Goal: Task Accomplishment & Management: Manage account settings

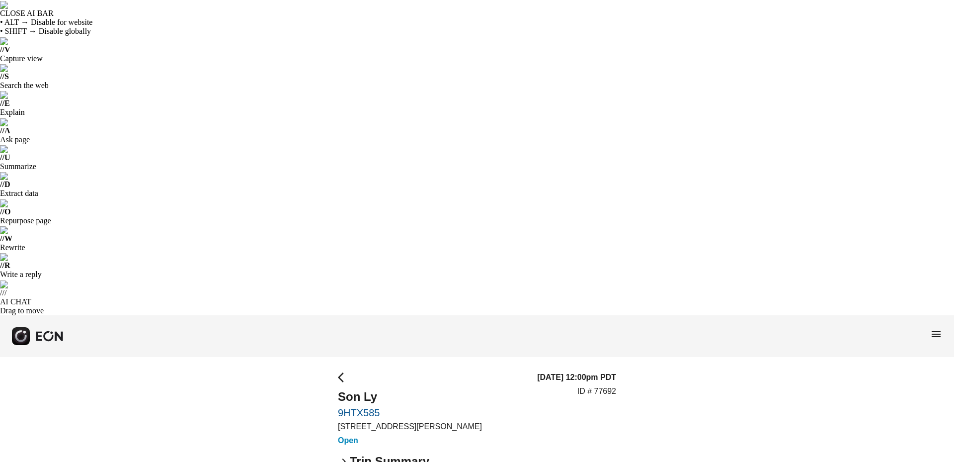
click at [340, 371] on span "arrow_back_ios" at bounding box center [344, 377] width 12 height 12
click at [345, 371] on span "arrow_back_ios" at bounding box center [344, 377] width 12 height 12
click at [21, 327] on rect "button" at bounding box center [21, 336] width 18 height 18
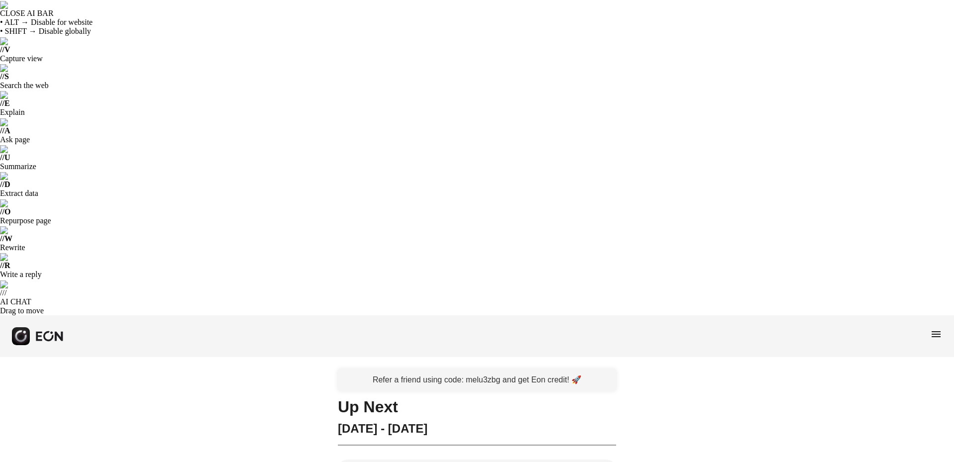
click at [939, 328] on span "menu" at bounding box center [936, 334] width 12 height 12
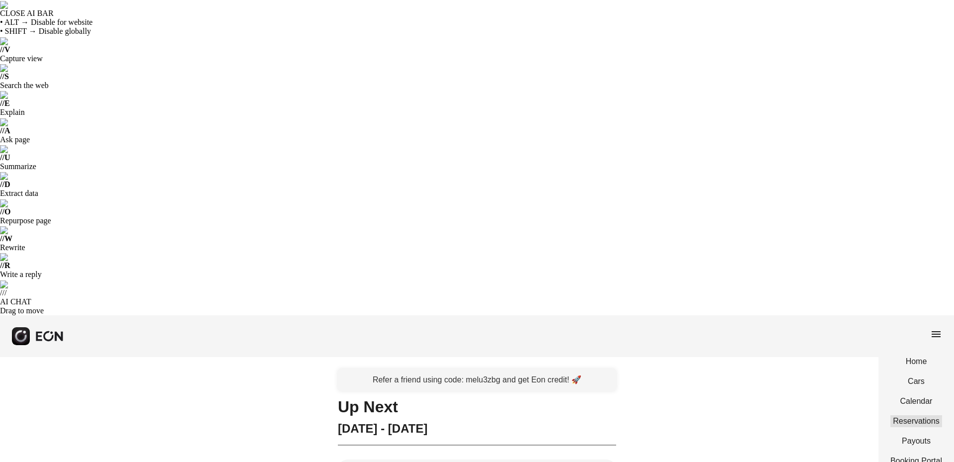
click at [912, 415] on link "Reservations" at bounding box center [916, 421] width 52 height 12
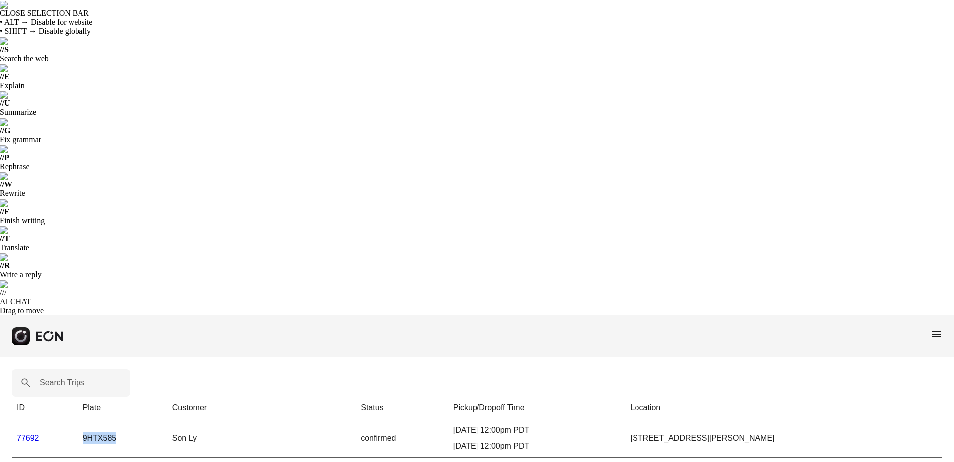
drag, startPoint x: 125, startPoint y: 115, endPoint x: 82, endPoint y: 118, distance: 42.8
click at [82, 418] on td "9HTX585" at bounding box center [122, 437] width 89 height 38
click at [52, 418] on td "77692" at bounding box center [45, 437] width 66 height 38
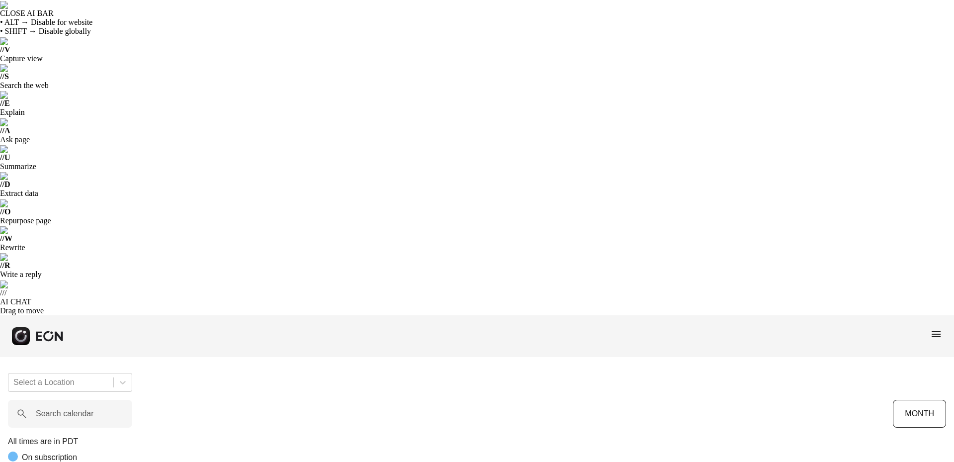
click at [936, 328] on span "menu" at bounding box center [936, 334] width 12 height 12
click at [907, 415] on link "Reservations" at bounding box center [916, 421] width 52 height 12
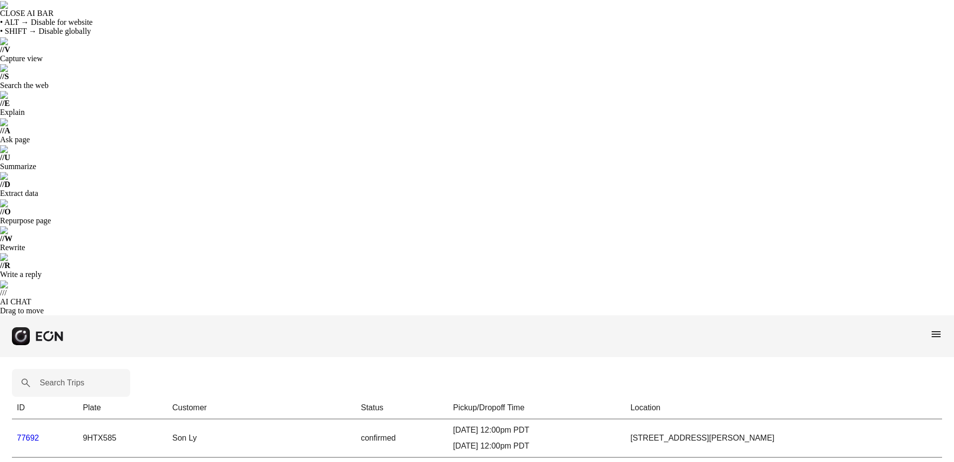
click at [34, 433] on link "77692" at bounding box center [28, 437] width 22 height 8
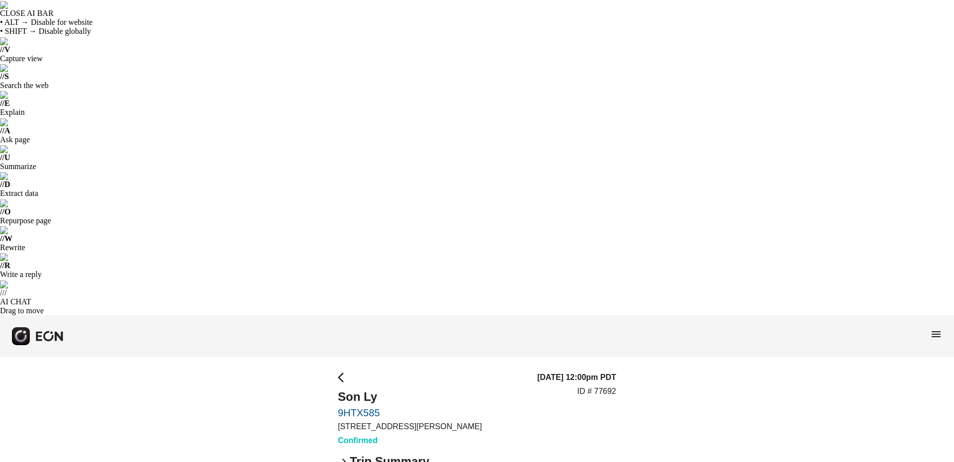
click at [343, 455] on span "keyboard_arrow_right" at bounding box center [344, 461] width 12 height 12
click at [345, 455] on span "keyboard_arrow_down" at bounding box center [344, 461] width 12 height 12
click at [343, 455] on span "keyboard_arrow_right" at bounding box center [344, 461] width 12 height 12
click at [937, 328] on span "menu" at bounding box center [936, 334] width 12 height 12
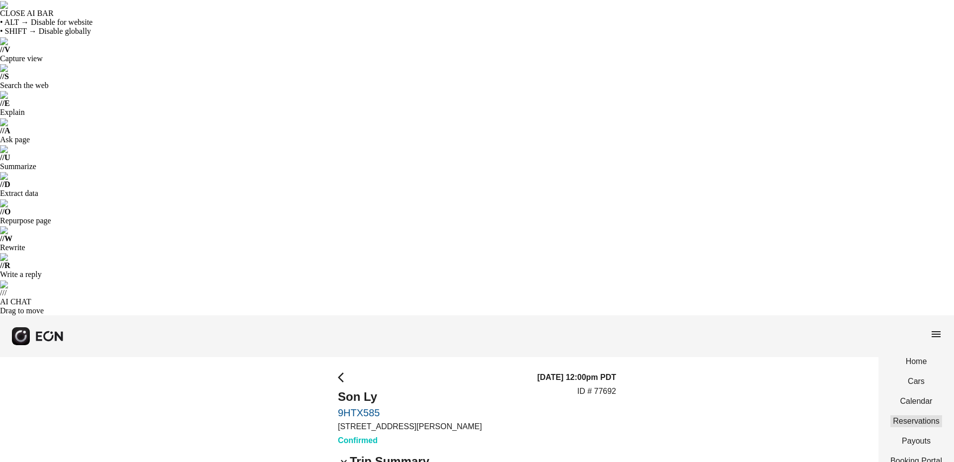
click at [911, 415] on link "Reservations" at bounding box center [916, 421] width 52 height 12
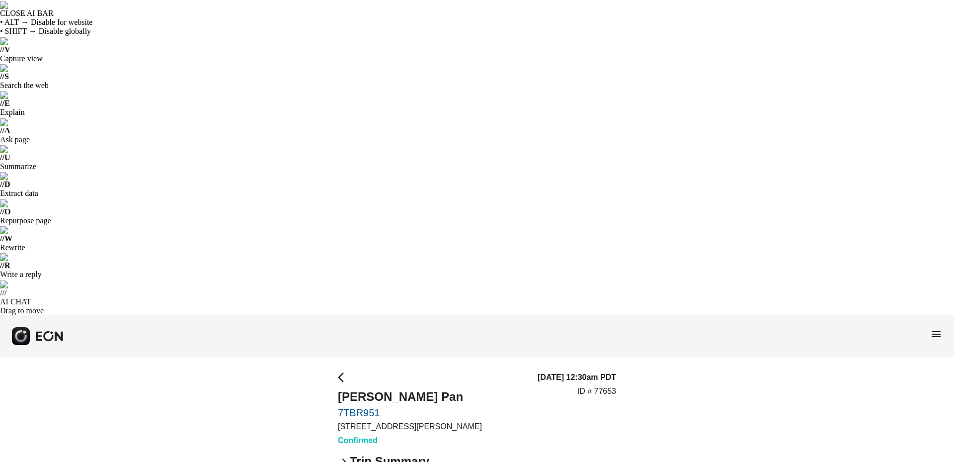
click at [346, 455] on span "keyboard_arrow_right" at bounding box center [344, 461] width 12 height 12
click at [931, 328] on span "menu" at bounding box center [936, 334] width 12 height 12
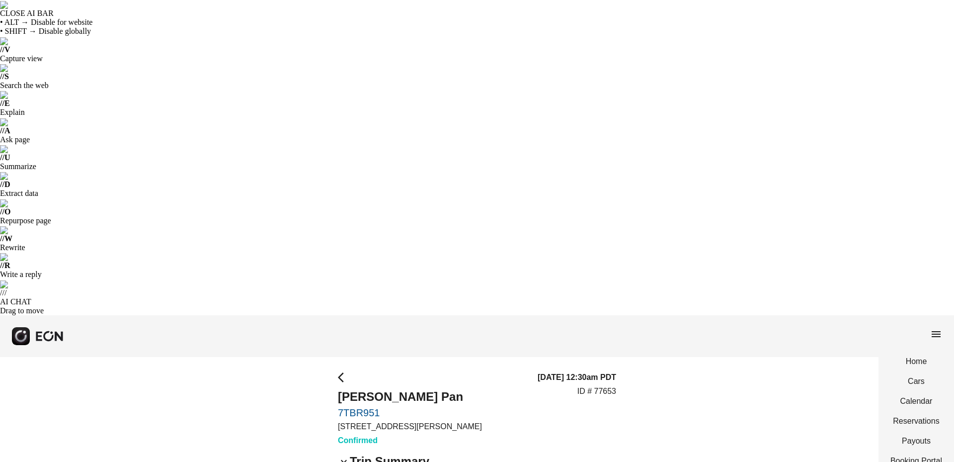
select select "**"
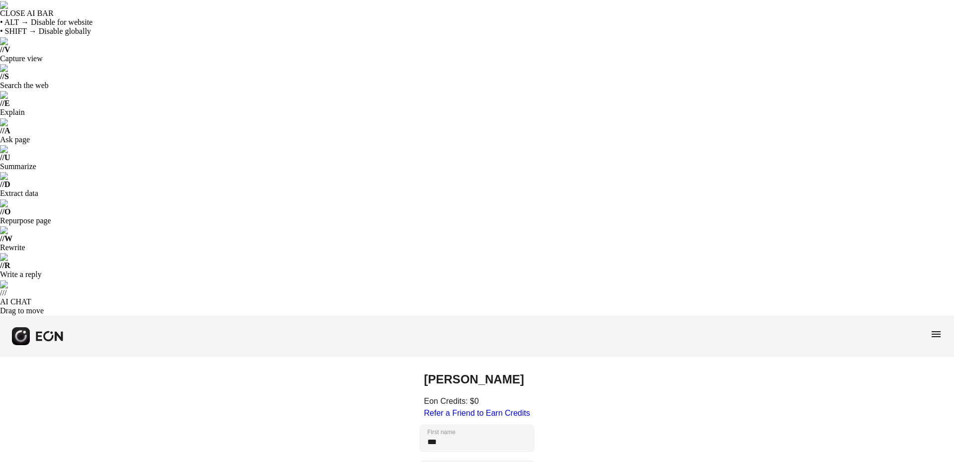
click at [936, 328] on span "menu" at bounding box center [936, 334] width 12 height 12
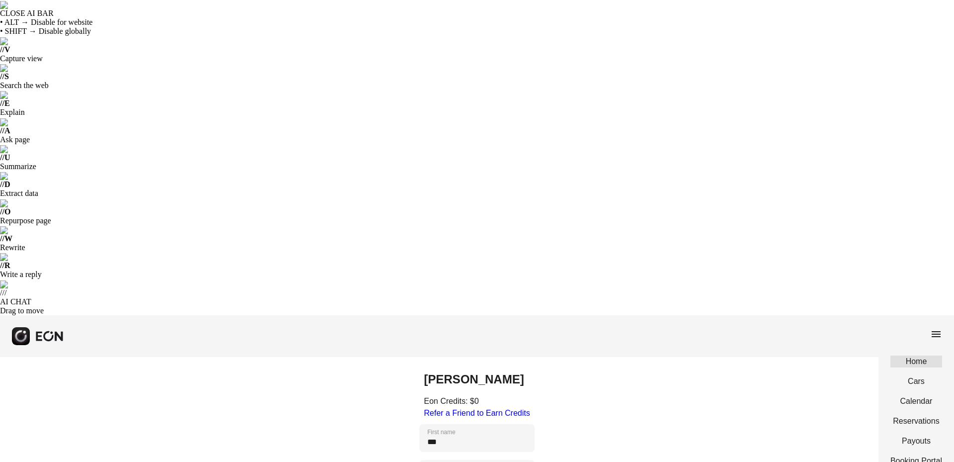
click at [912, 355] on link "Home" at bounding box center [916, 361] width 52 height 12
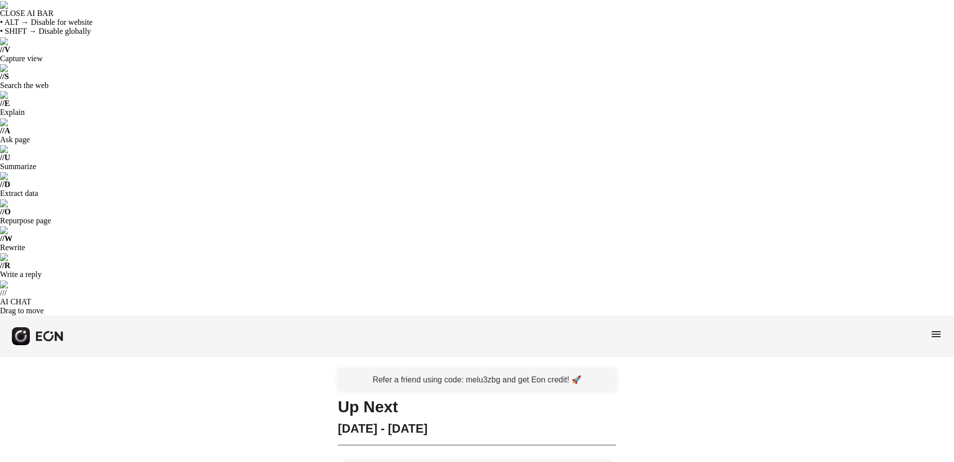
click at [935, 328] on span "menu" at bounding box center [936, 334] width 12 height 12
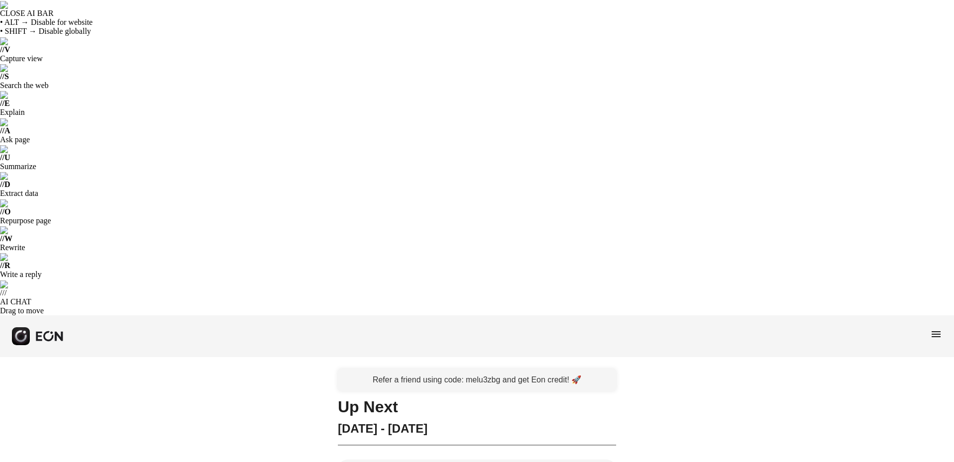
click at [938, 328] on span "menu" at bounding box center [936, 334] width 12 height 12
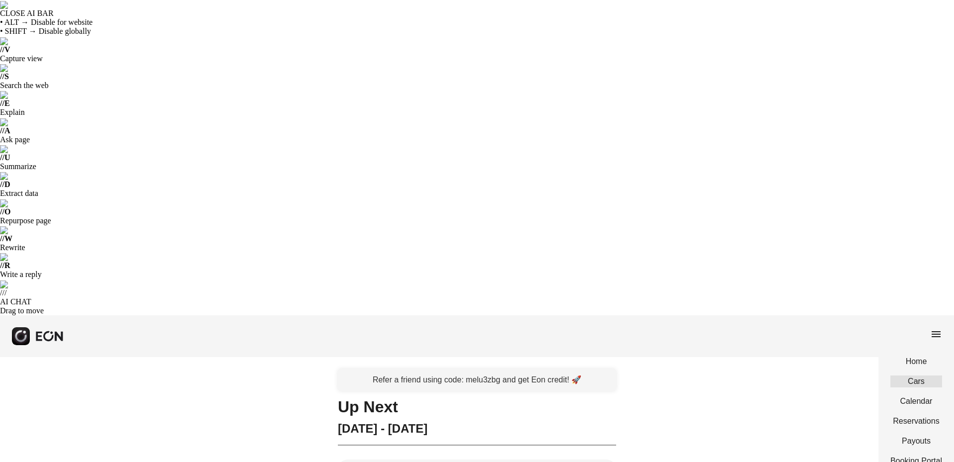
click at [918, 375] on link "Cars" at bounding box center [916, 381] width 52 height 12
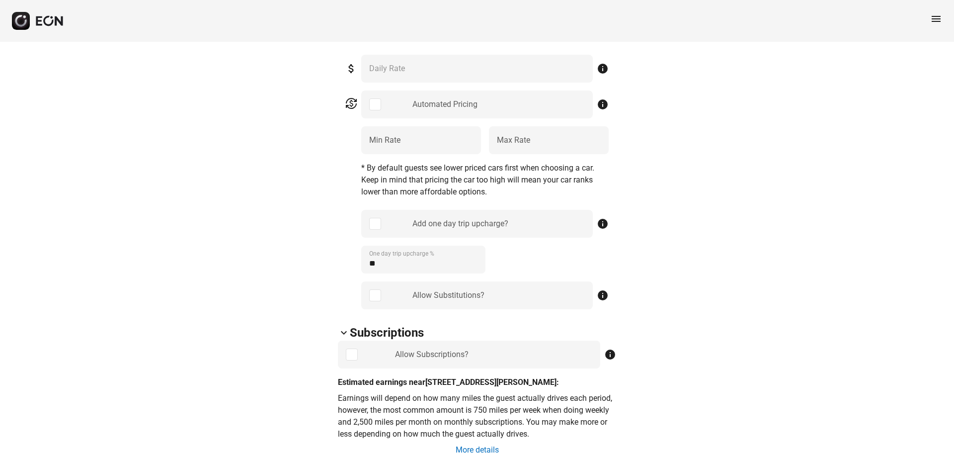
scroll to position [944, 0]
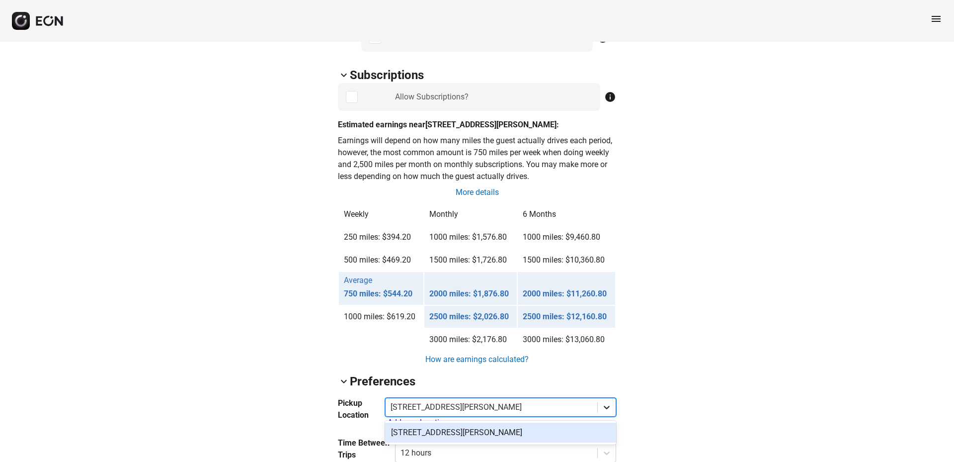
click at [609, 402] on icon at bounding box center [607, 407] width 10 height 10
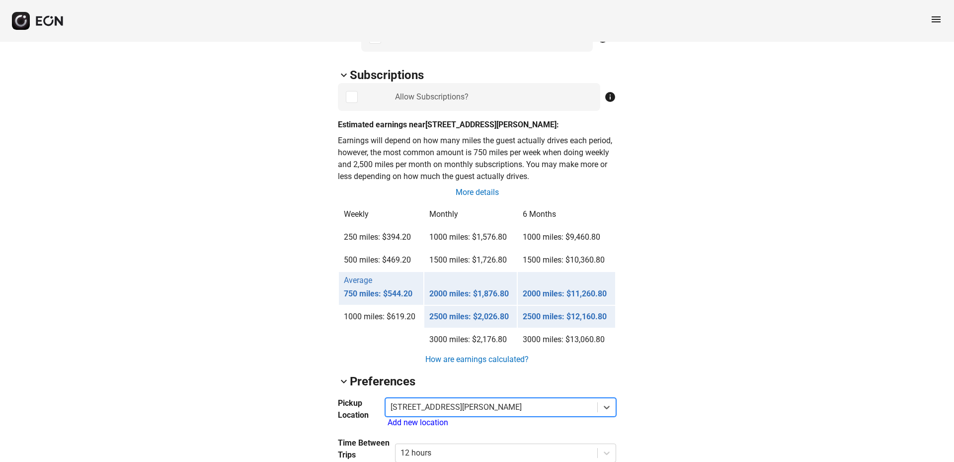
click at [426, 416] on div "Add new location" at bounding box center [502, 422] width 229 height 12
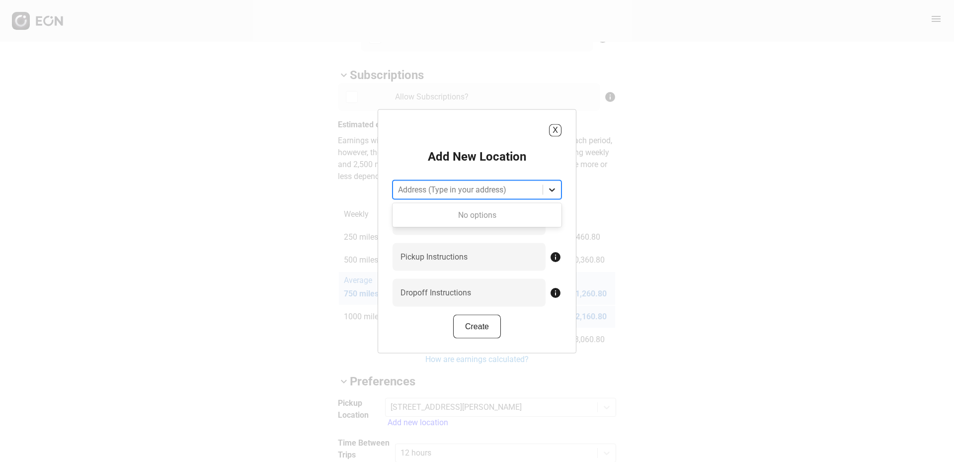
click at [552, 187] on icon at bounding box center [552, 189] width 10 height 10
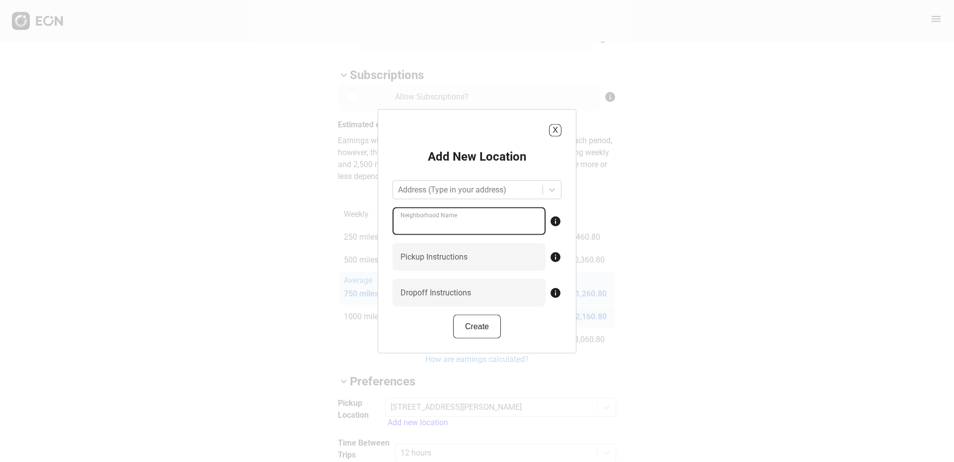
click at [504, 215] on Name "Neighborhood Name" at bounding box center [469, 221] width 153 height 28
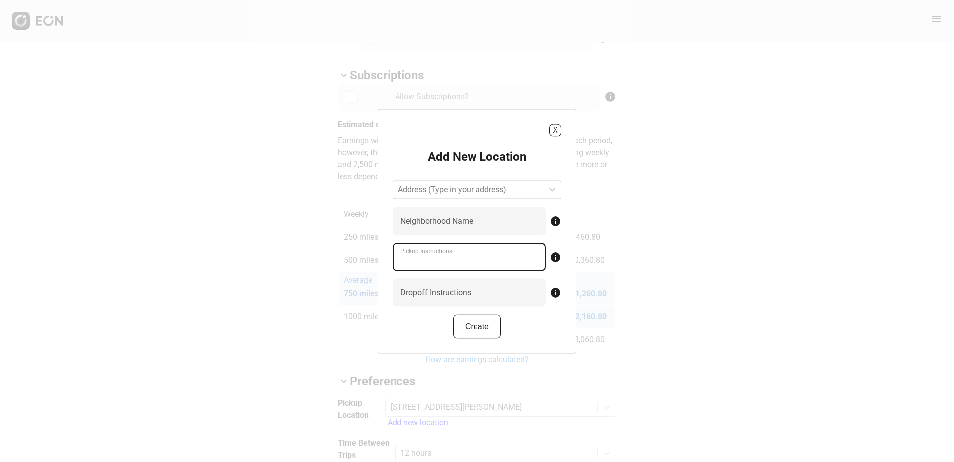
click at [483, 253] on Instructions "Pickup Instructions" at bounding box center [469, 256] width 153 height 28
click at [469, 294] on label "Dropoff Instructions" at bounding box center [435, 292] width 71 height 12
click at [469, 294] on Instructions "Dropoff Instructions" at bounding box center [469, 292] width 153 height 28
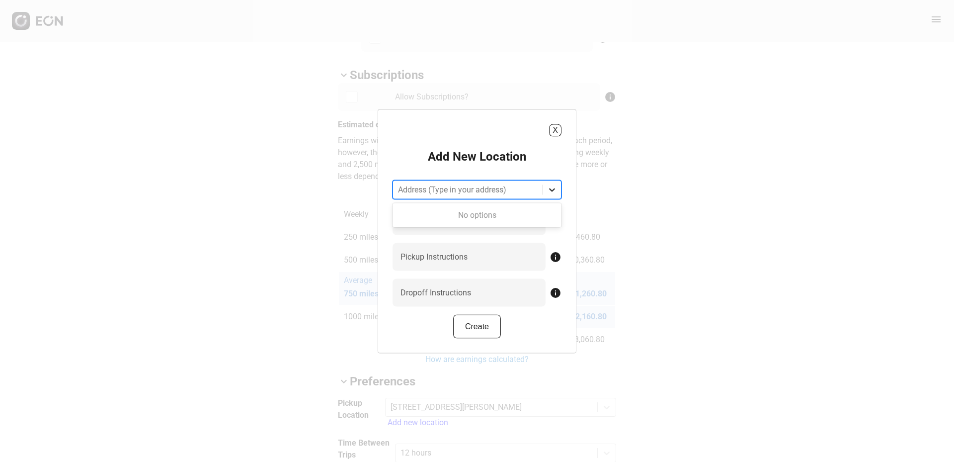
click at [550, 182] on div at bounding box center [552, 189] width 18 height 18
click at [538, 188] on div "Address (Type in your address)" at bounding box center [468, 189] width 150 height 18
click at [474, 220] on Name "Neighborhood Name" at bounding box center [469, 221] width 153 height 28
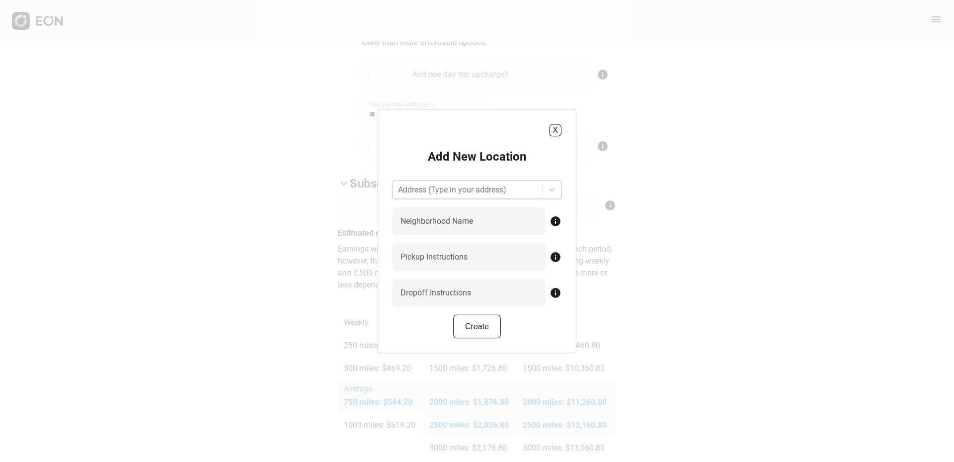
drag, startPoint x: 499, startPoint y: 200, endPoint x: 503, endPoint y: 192, distance: 8.9
click at [501, 195] on div "Add New Location Address (Type in your address) Neighborhood Name info Pickup I…" at bounding box center [477, 243] width 169 height 190
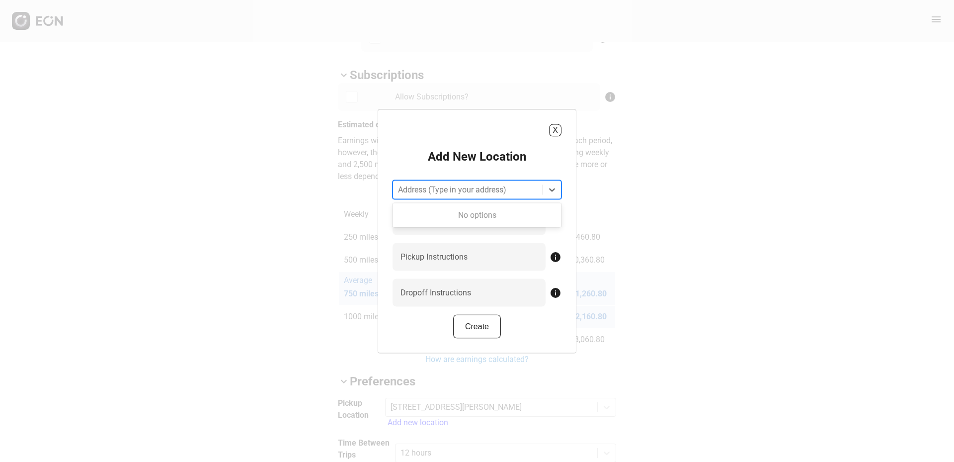
click at [504, 188] on div at bounding box center [468, 189] width 140 height 14
click at [489, 212] on div "No options" at bounding box center [477, 215] width 169 height 20
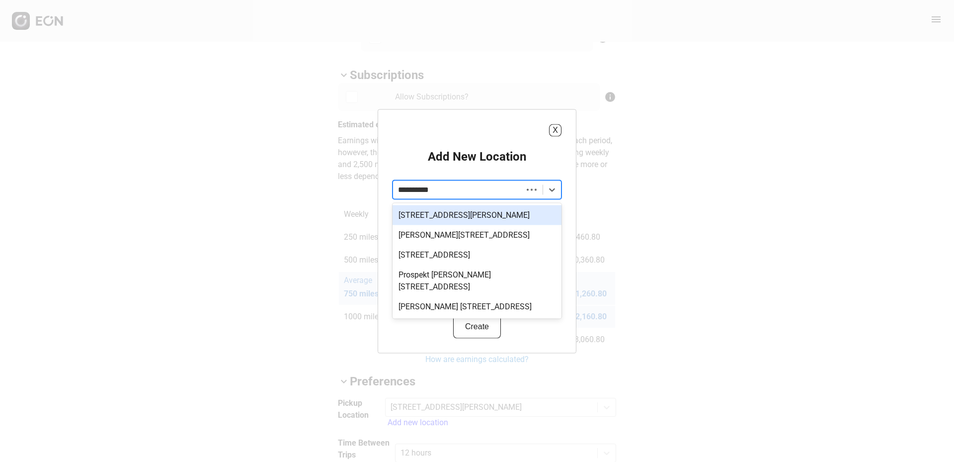
type input "**********"
click at [522, 216] on div "[STREET_ADDRESS][PERSON_NAME]" at bounding box center [477, 215] width 169 height 20
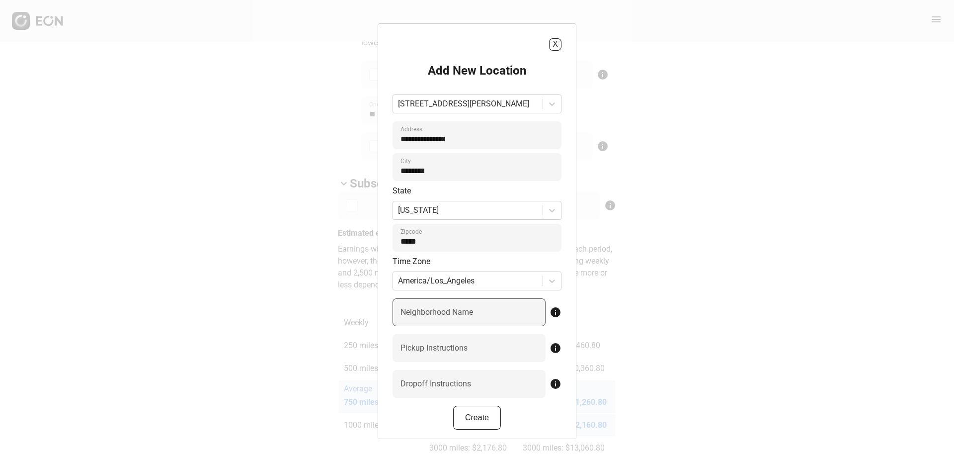
click at [438, 307] on label "Neighborhood Name" at bounding box center [436, 312] width 73 height 12
click at [438, 307] on Name "Neighborhood Name" at bounding box center [469, 312] width 153 height 28
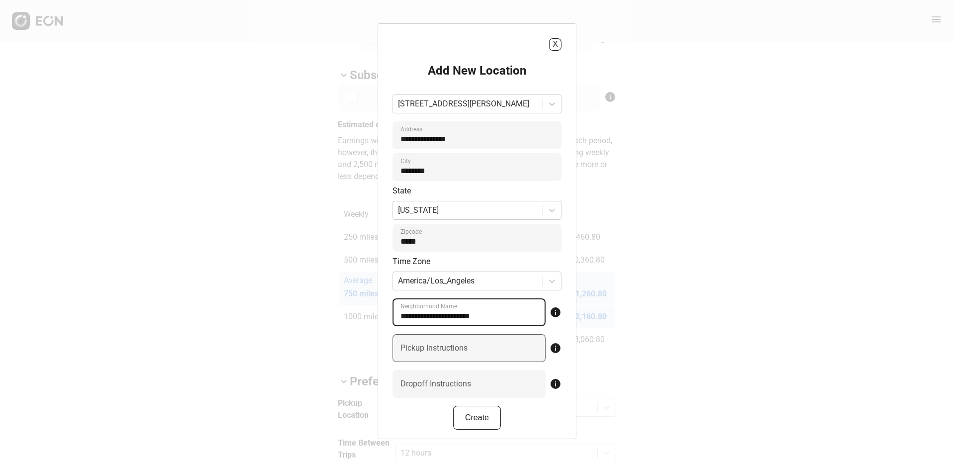
type Name "**********"
click at [450, 349] on label "Pickup Instructions" at bounding box center [433, 347] width 67 height 12
click at [450, 349] on Instructions "Pickup Instructions" at bounding box center [469, 347] width 153 height 28
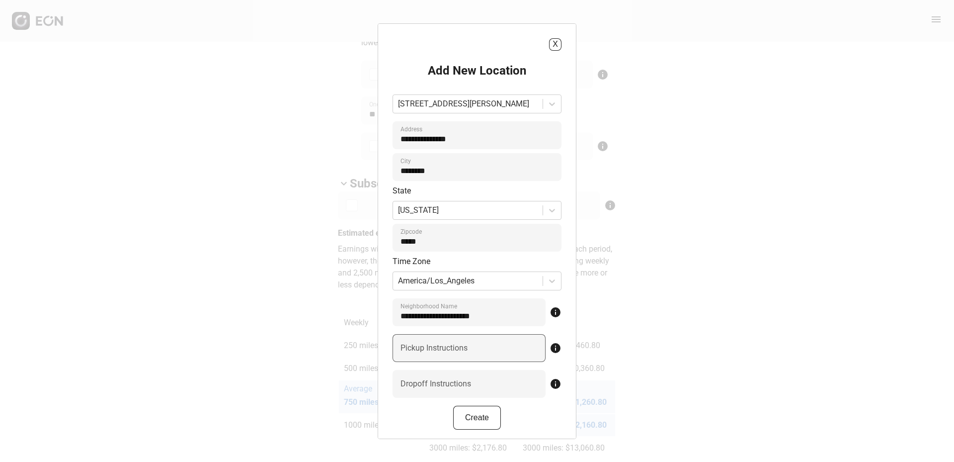
click at [443, 344] on label "Pickup Instructions" at bounding box center [433, 347] width 67 height 12
click at [443, 344] on Instructions "Pickup Instructions" at bounding box center [469, 347] width 153 height 28
click at [445, 352] on Instructions "Pickup Instructions" at bounding box center [469, 347] width 153 height 28
paste Instructions "**********"
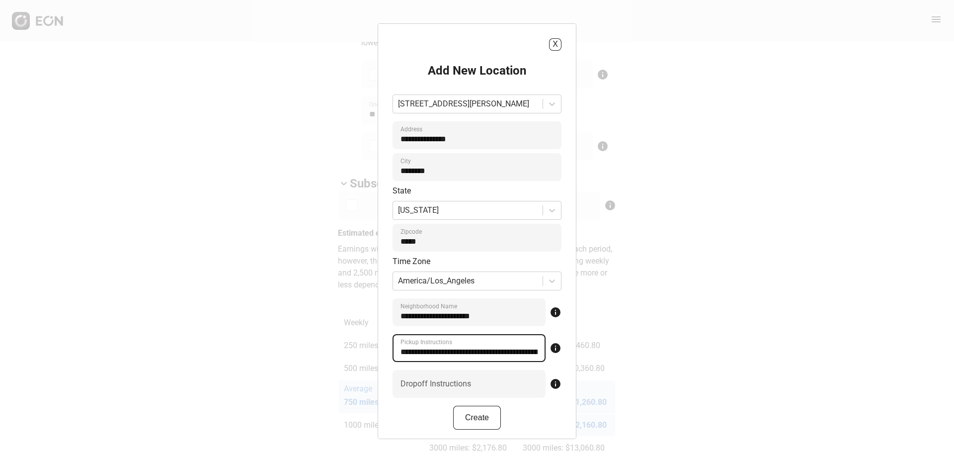
drag, startPoint x: 428, startPoint y: 348, endPoint x: 339, endPoint y: 348, distance: 89.4
click at [339, 348] on div "**********" at bounding box center [477, 231] width 954 height 462
type Instructions "**********"
click at [469, 385] on label "Dropoff Instructions" at bounding box center [435, 383] width 71 height 12
click at [469, 385] on Instructions "Dropoff Instructions" at bounding box center [469, 383] width 153 height 28
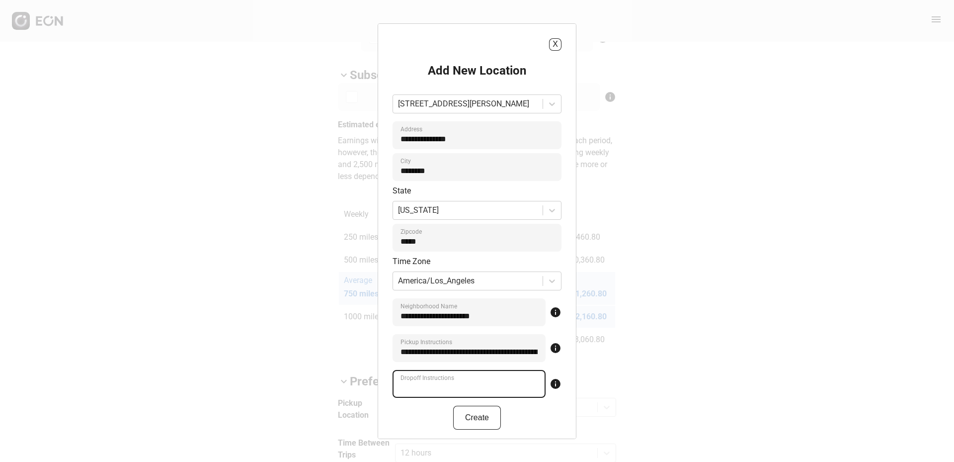
paste Instructions "**********"
type Instructions "**********"
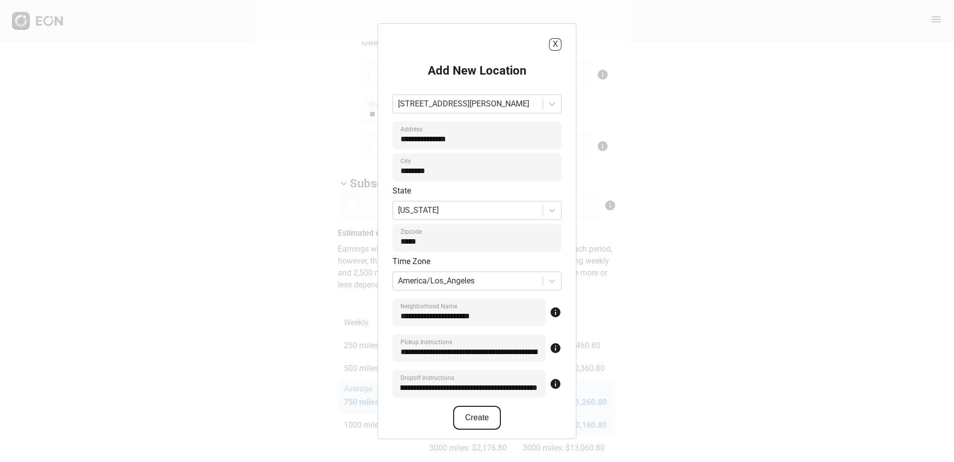
scroll to position [0, 0]
click at [478, 418] on button "Create" at bounding box center [477, 417] width 48 height 24
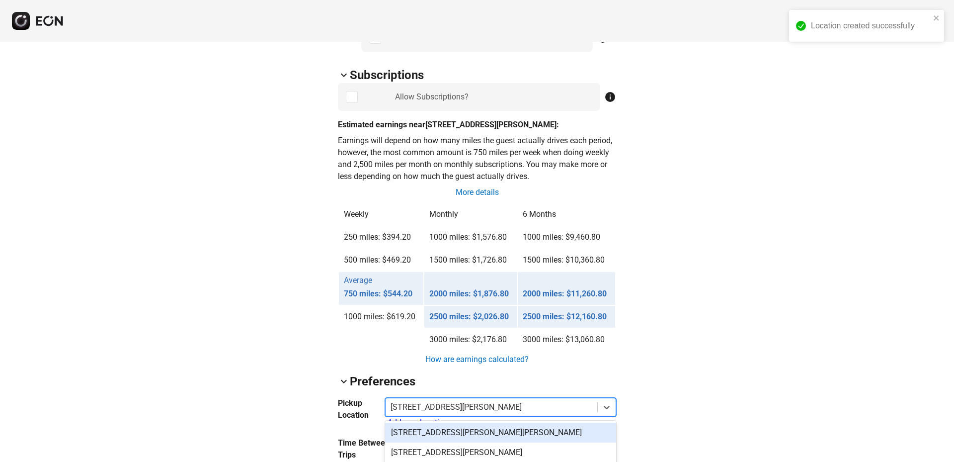
click at [467, 422] on div "[STREET_ADDRESS][PERSON_NAME][PERSON_NAME]" at bounding box center [500, 432] width 231 height 20
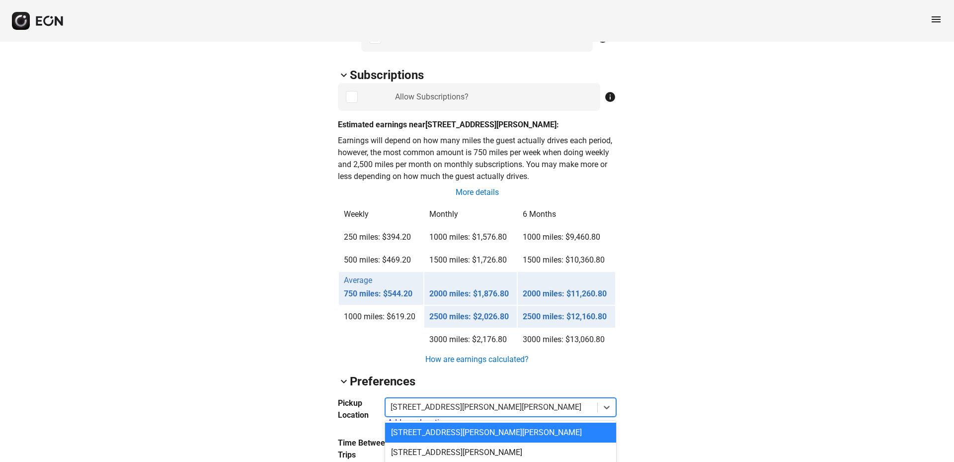
click at [488, 398] on div "[STREET_ADDRESS][PERSON_NAME][PERSON_NAME]" at bounding box center [492, 407] width 212 height 18
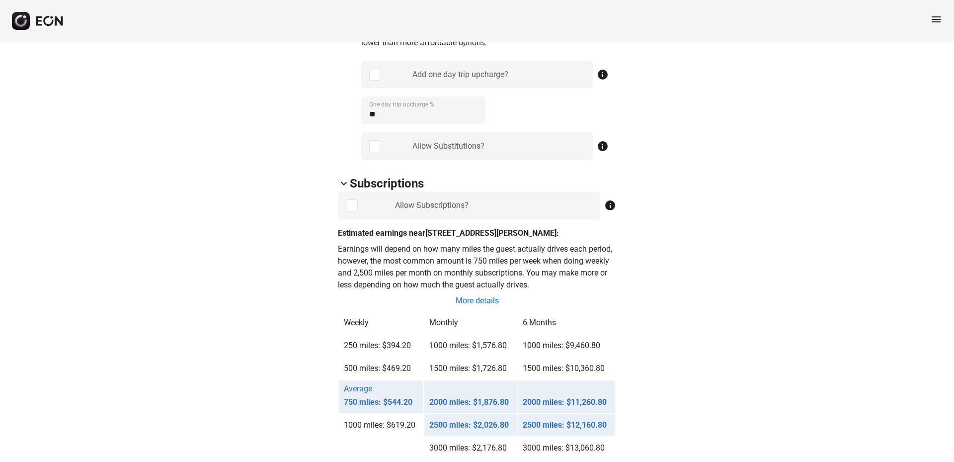
drag, startPoint x: 495, startPoint y: 238, endPoint x: 464, endPoint y: 226, distance: 33.0
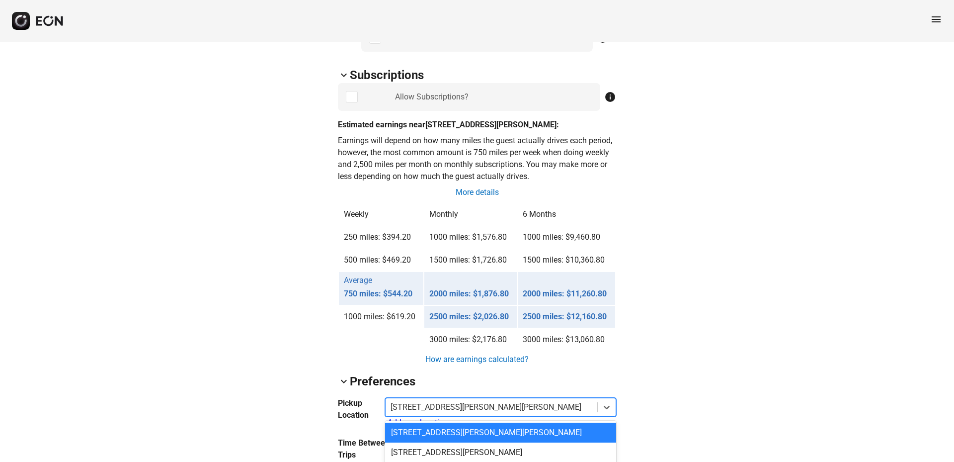
click at [472, 400] on div at bounding box center [492, 407] width 202 height 14
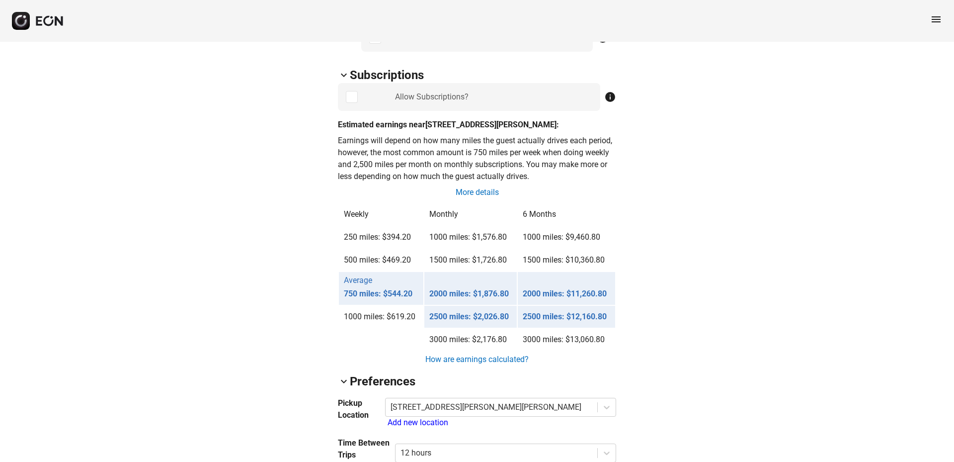
drag, startPoint x: 467, startPoint y: 243, endPoint x: 453, endPoint y: 222, distance: 25.9
click at [453, 397] on div "Pickup Location [STREET_ADDRESS][PERSON_NAME] Add new location" at bounding box center [477, 413] width 278 height 32
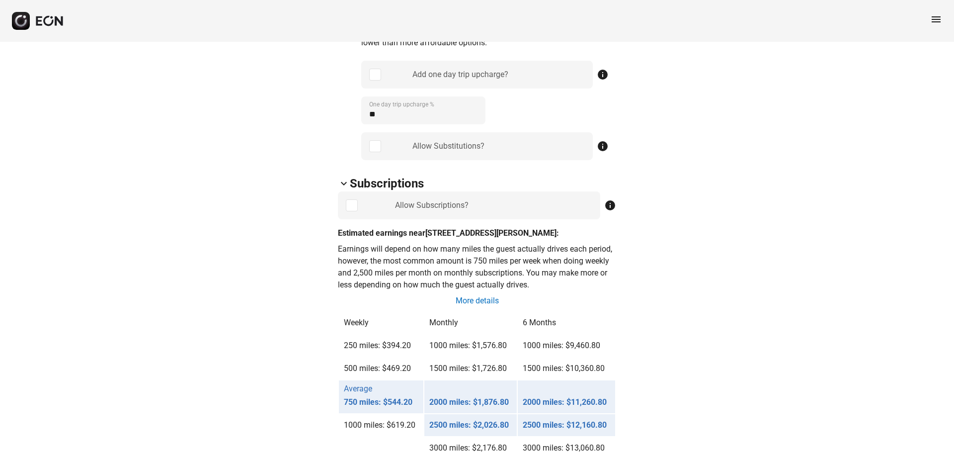
scroll to position [994, 0]
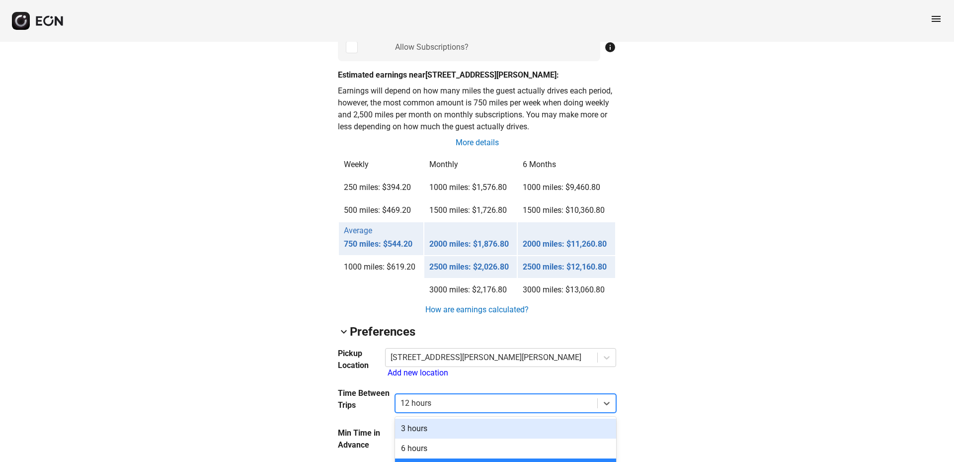
click at [480, 396] on div at bounding box center [496, 403] width 192 height 14
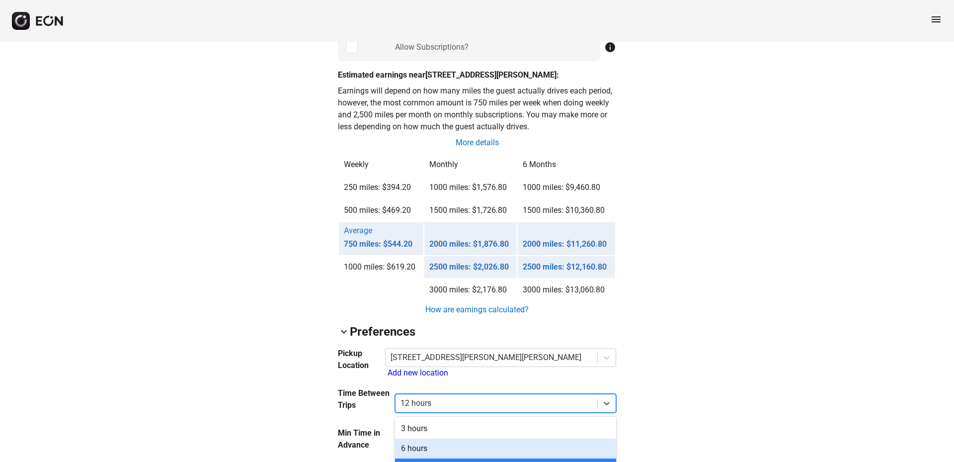
click at [753, 229] on div "arrow_back_ios 7TBR951 [US_VEHICLE_IDENTIFICATION_NUMBER] 99% 121869 lock Lock …" at bounding box center [477, 243] width 954 height 1977
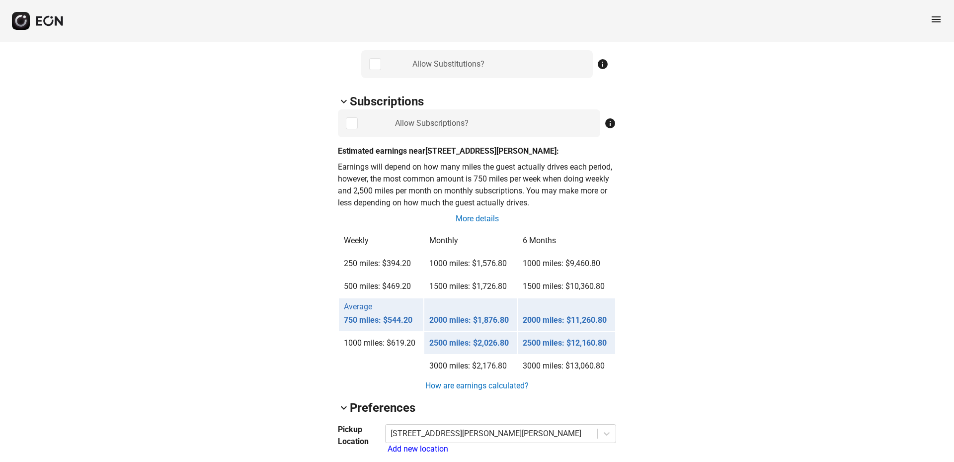
scroll to position [1043, 0]
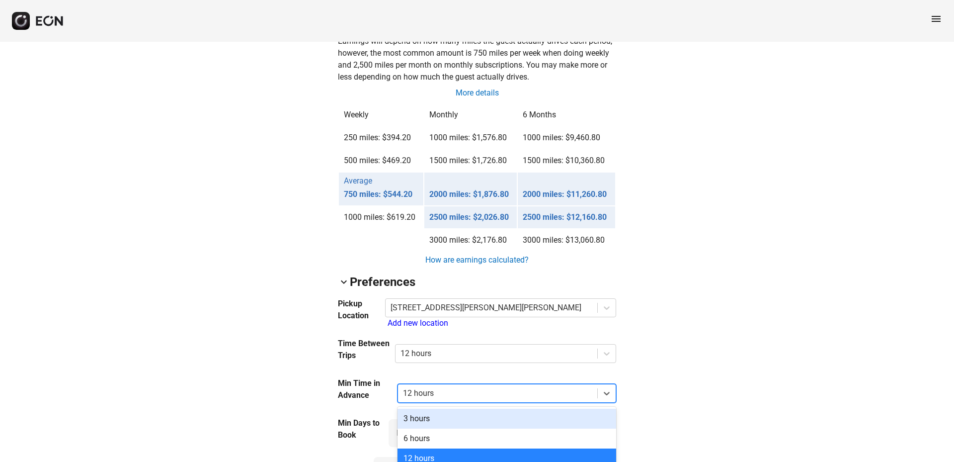
click at [592, 384] on div "12 hours" at bounding box center [497, 393] width 199 height 18
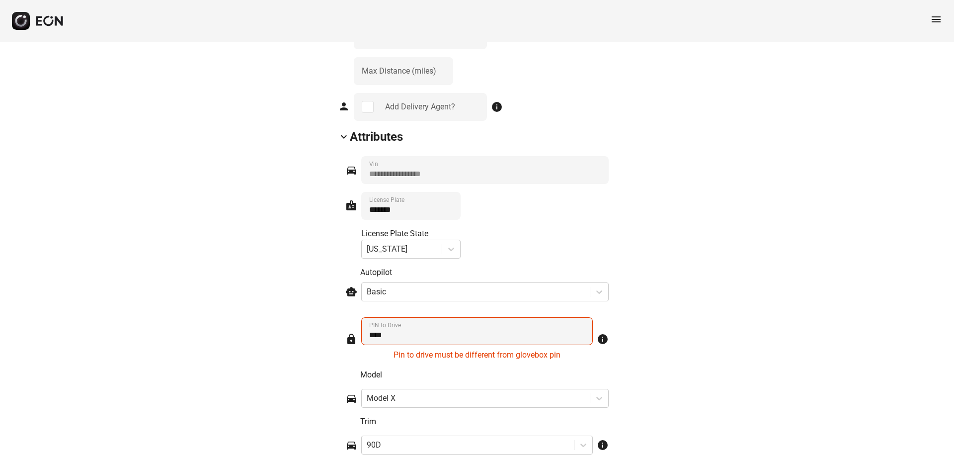
scroll to position [1557, 0]
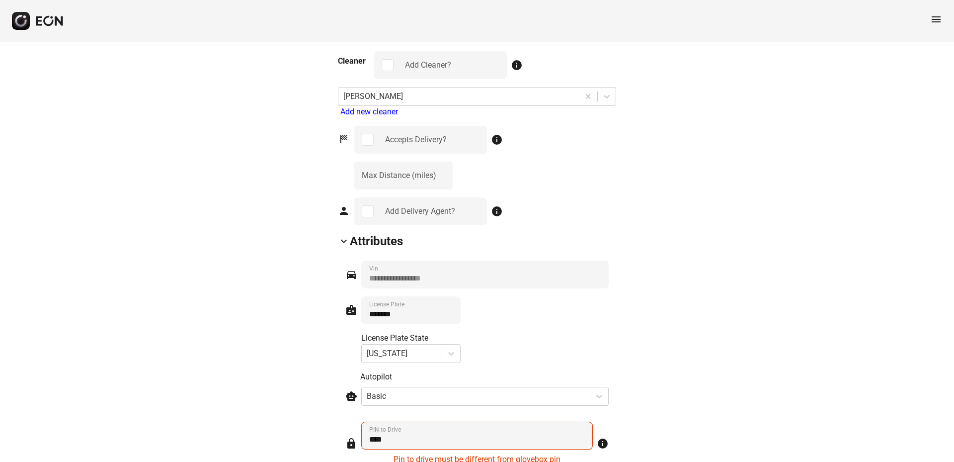
click at [419, 421] on Drive "PIN to Drive" at bounding box center [477, 435] width 232 height 28
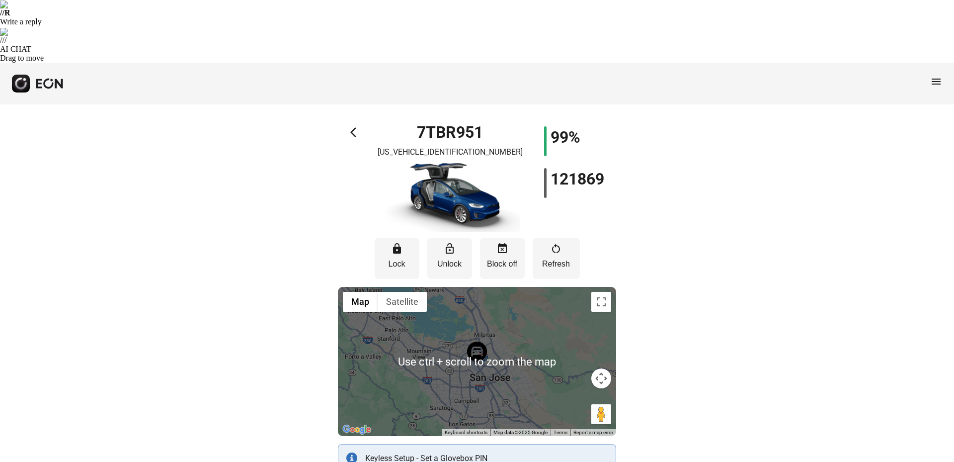
scroll to position [298, 0]
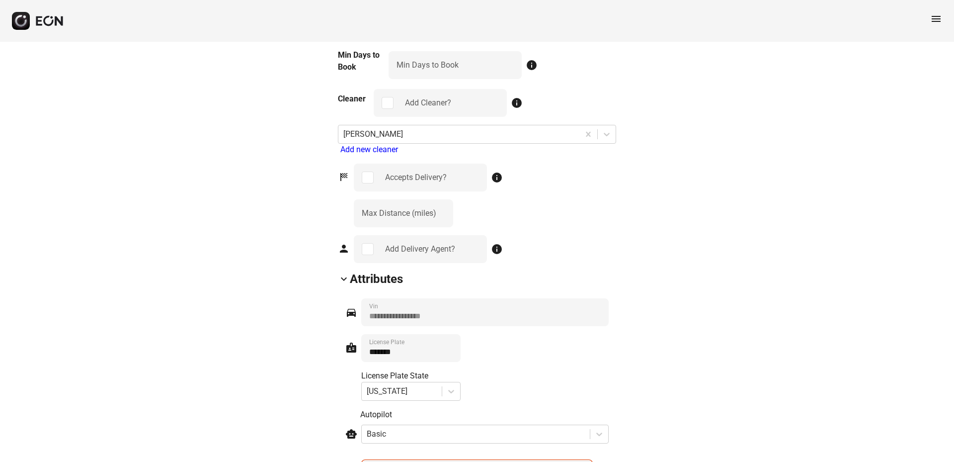
scroll to position [1557, 0]
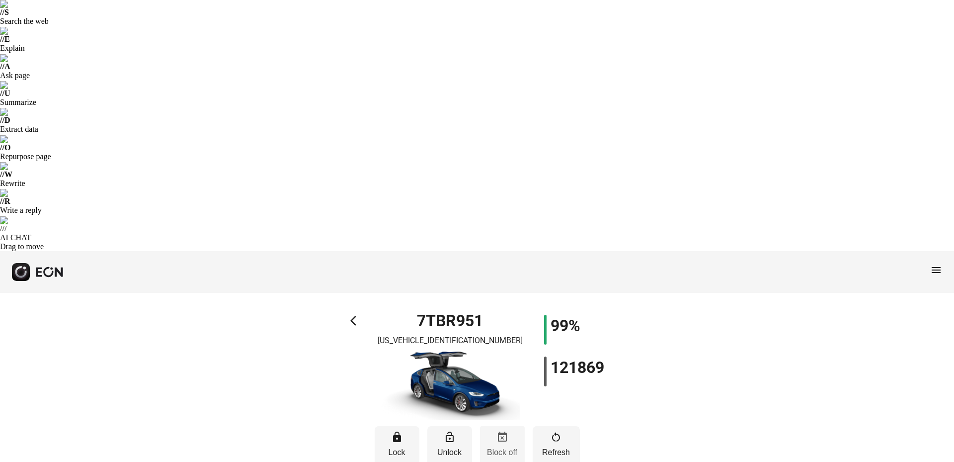
scroll to position [0, 0]
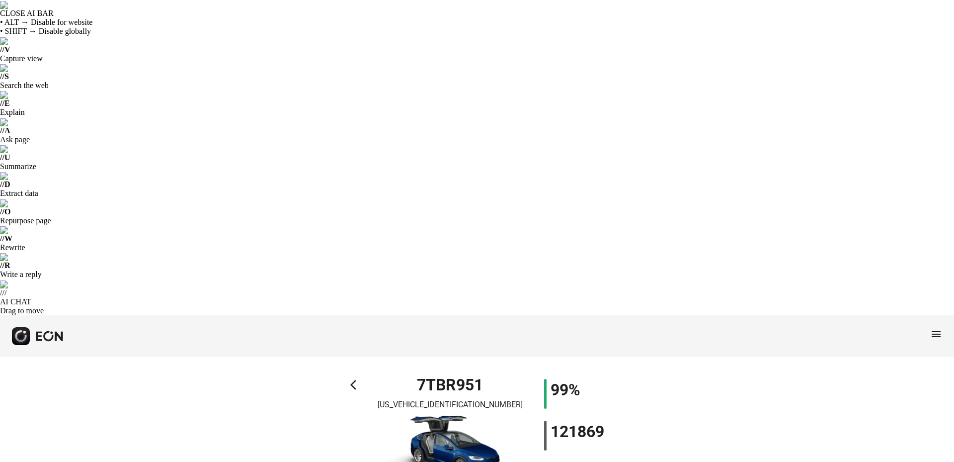
click at [354, 379] on span "arrow_back_ios" at bounding box center [356, 385] width 12 height 12
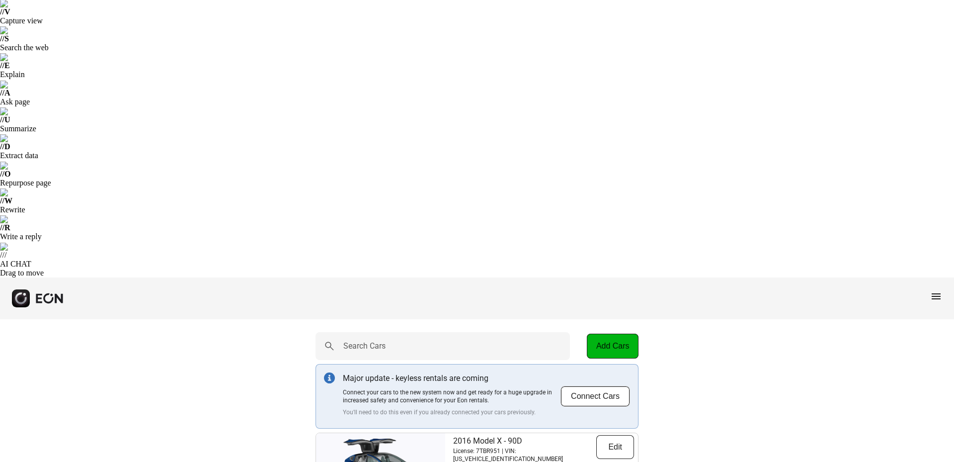
scroll to position [99, 0]
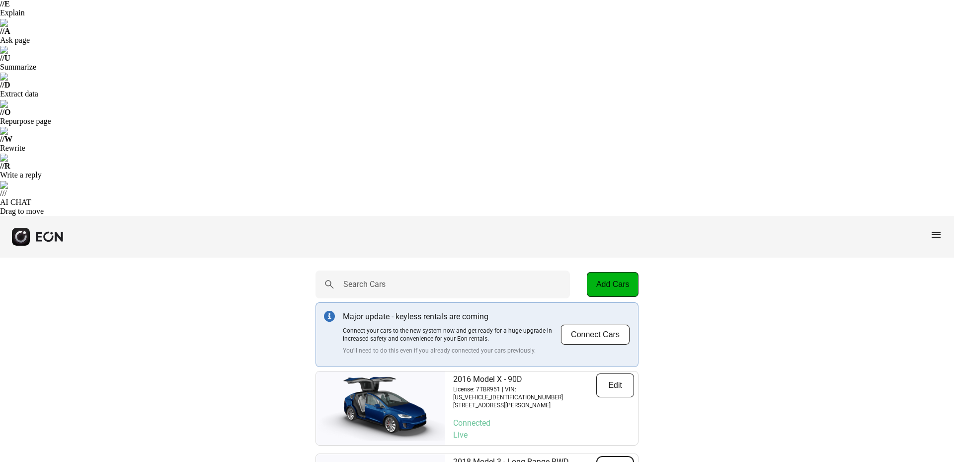
click at [621, 456] on button "Edit" at bounding box center [615, 468] width 38 height 24
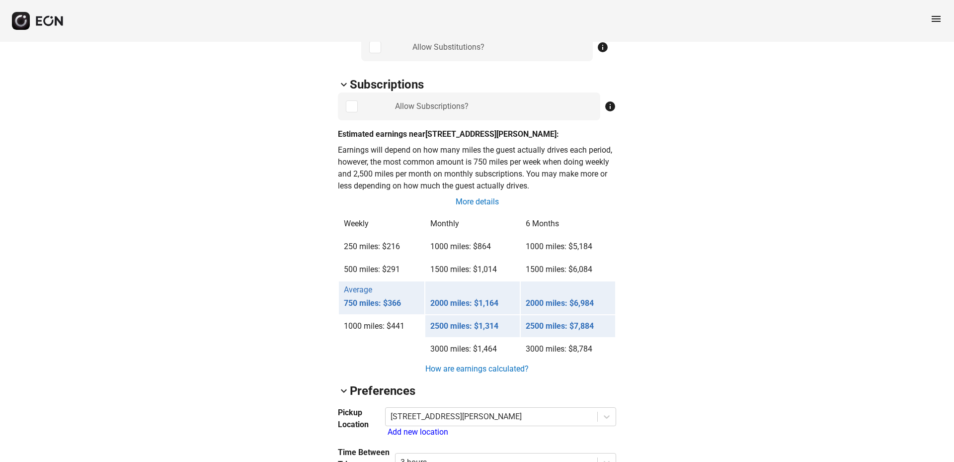
scroll to position [1043, 0]
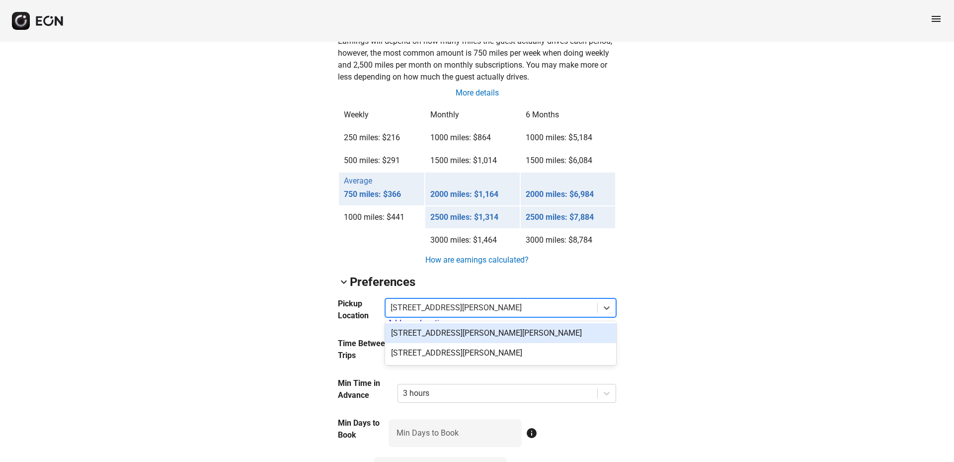
click at [501, 301] on div at bounding box center [492, 308] width 202 height 14
click at [479, 323] on div "[STREET_ADDRESS][PERSON_NAME][PERSON_NAME]" at bounding box center [500, 333] width 231 height 20
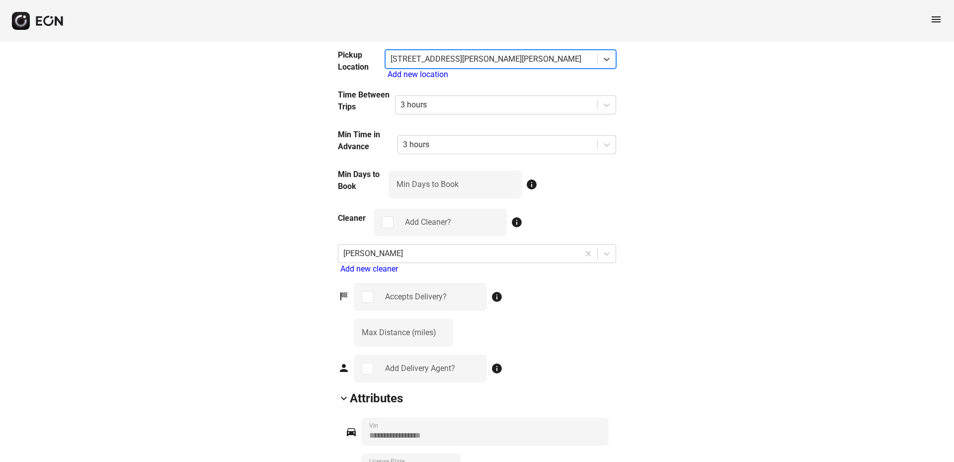
scroll to position [1545, 0]
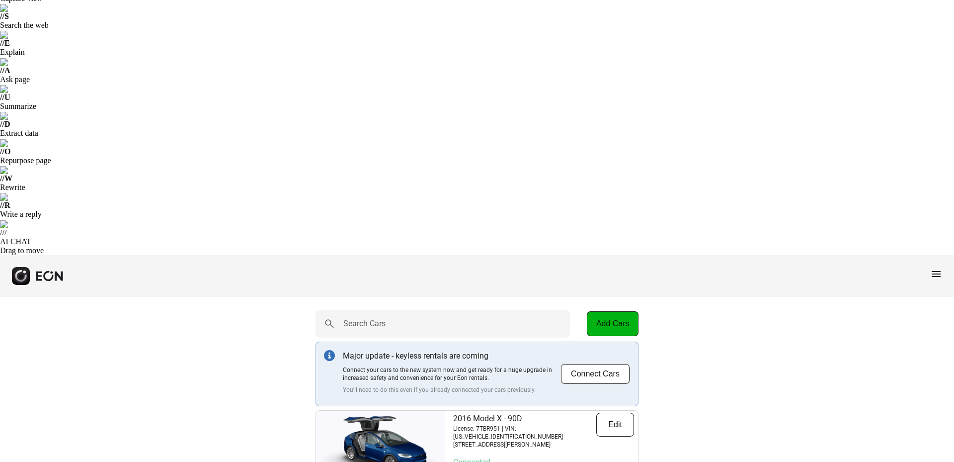
scroll to position [149, 0]
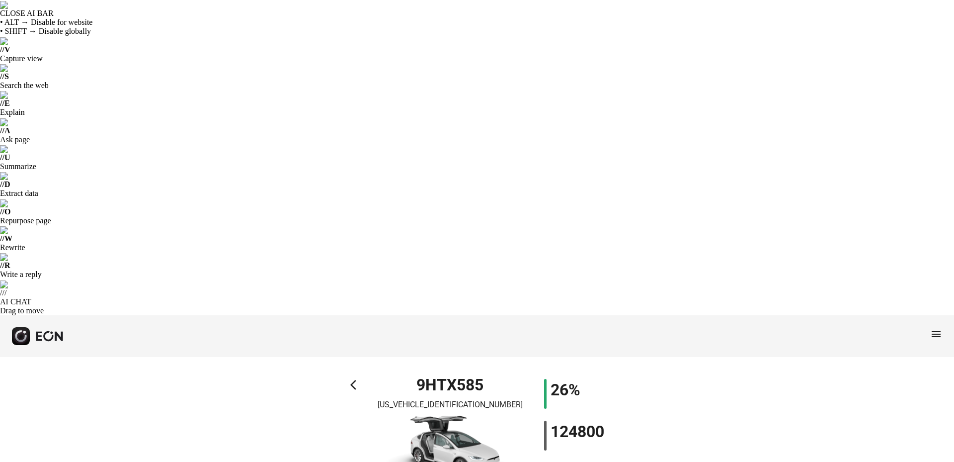
type Pin "****"
type Rate "***"
type Rate "**"
type Rate "***"
type \% "**"
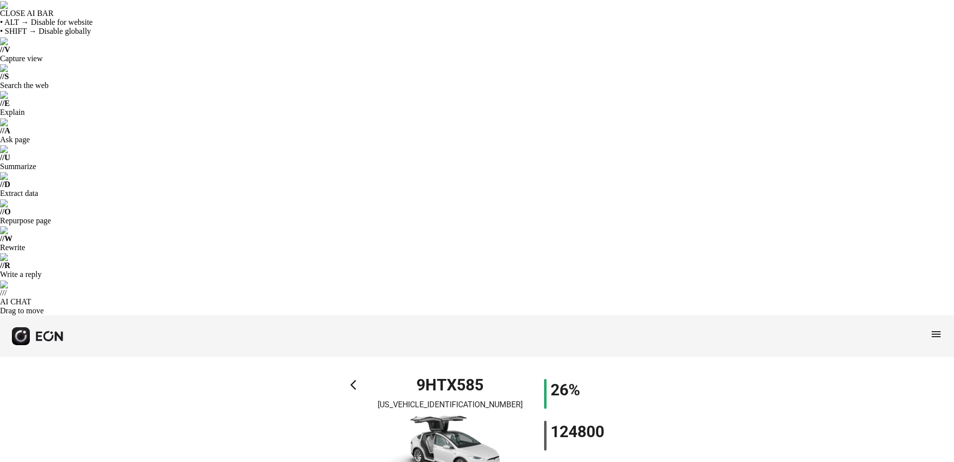
type Book "*"
type \(miles\) "***"
type Plate "*******"
type Drive "****"
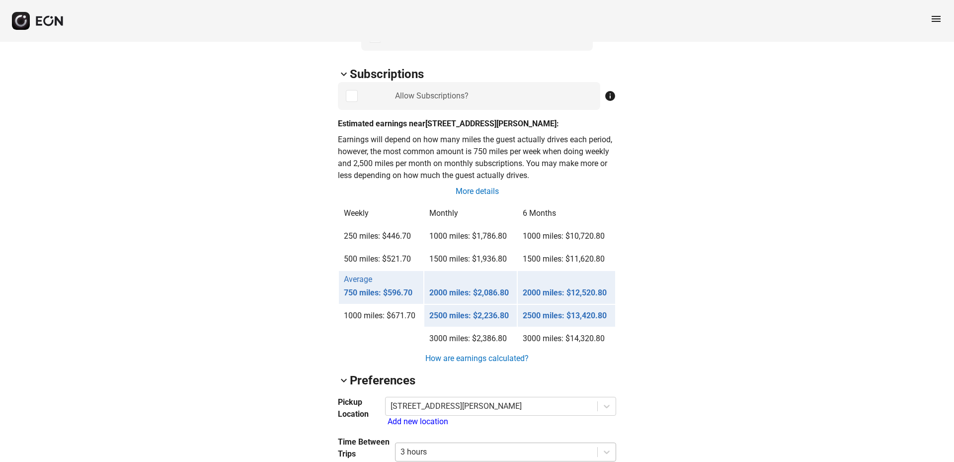
scroll to position [944, 0]
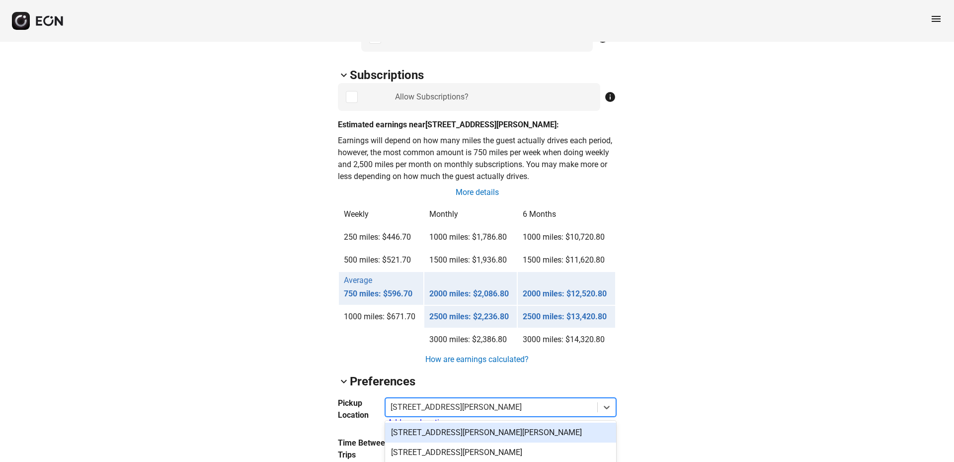
click at [452, 400] on div at bounding box center [492, 407] width 202 height 14
click at [440, 422] on div "[STREET_ADDRESS][PERSON_NAME][PERSON_NAME]" at bounding box center [500, 432] width 231 height 20
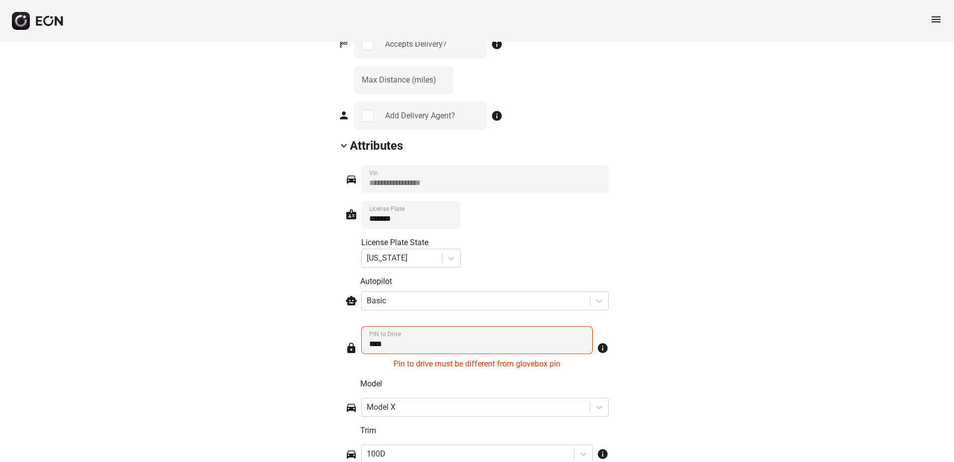
scroll to position [1545, 0]
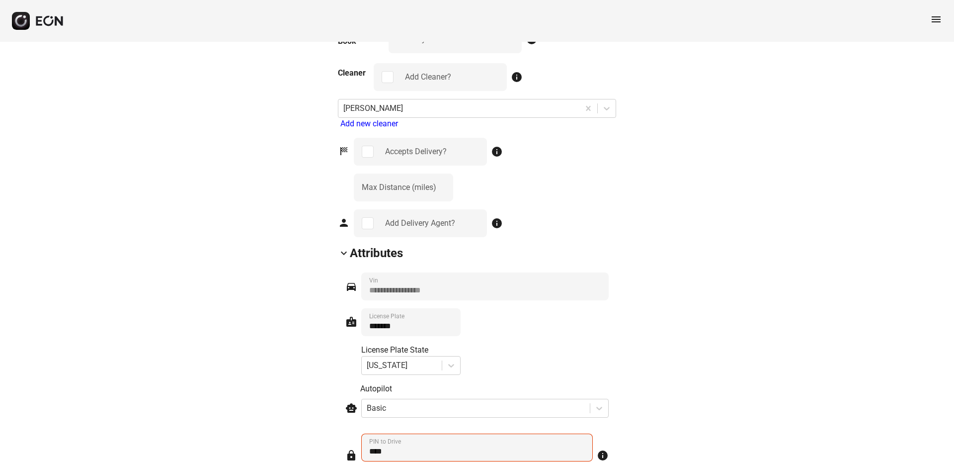
drag, startPoint x: 747, startPoint y: 153, endPoint x: 230, endPoint y: 79, distance: 522.9
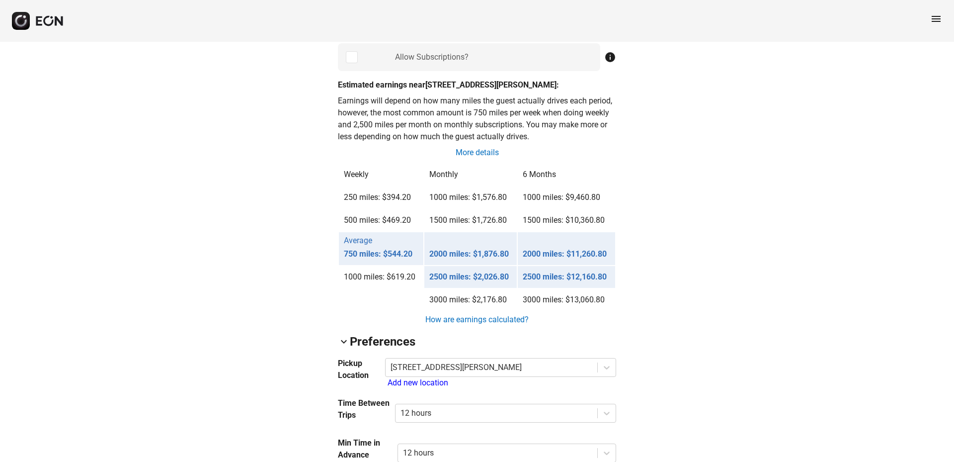
scroll to position [994, 0]
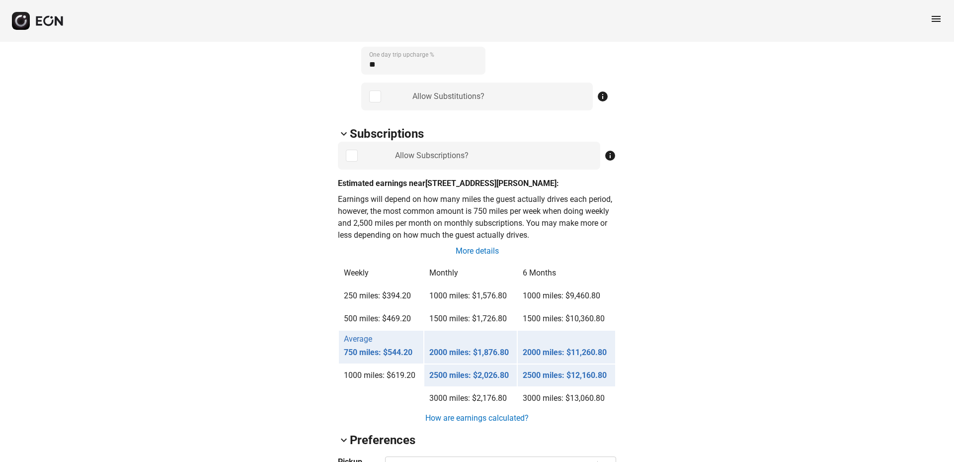
click at [568, 459] on div at bounding box center [492, 466] width 202 height 14
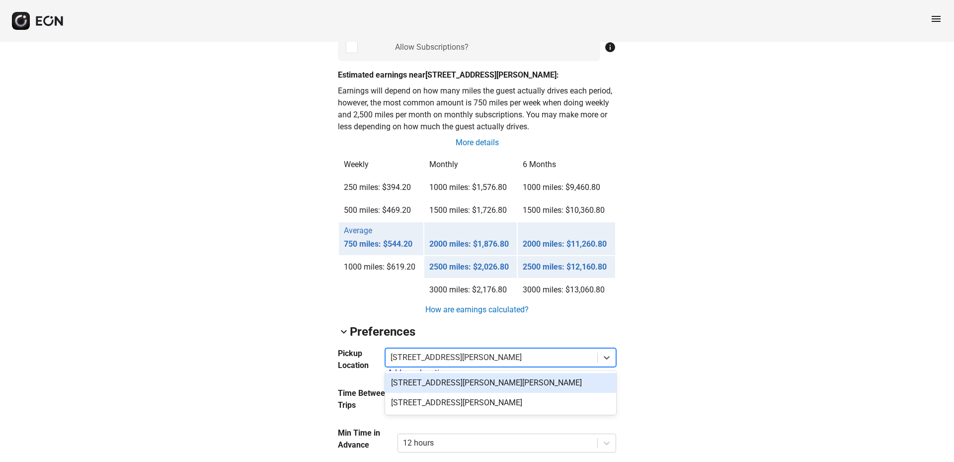
click at [527, 373] on div "[STREET_ADDRESS][PERSON_NAME][PERSON_NAME]" at bounding box center [500, 383] width 231 height 20
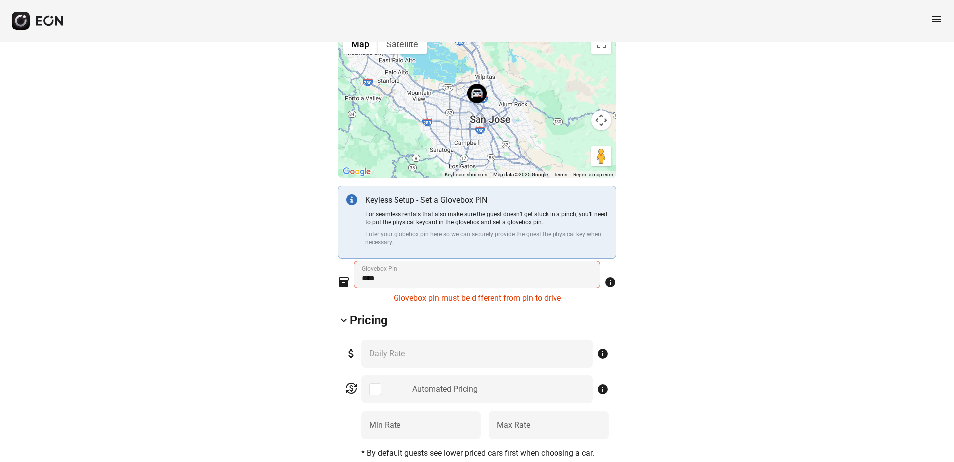
scroll to position [298, 0]
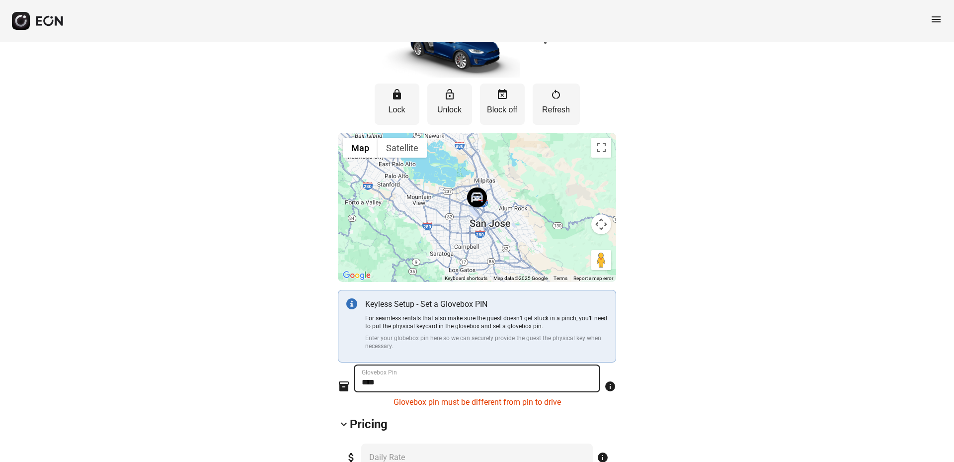
click at [425, 364] on Pin "Glovebox Pin" at bounding box center [477, 378] width 246 height 28
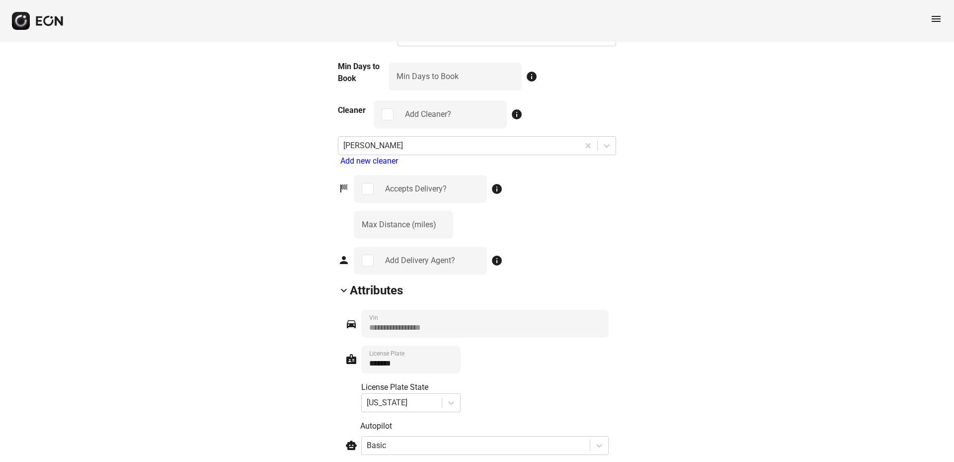
scroll to position [1525, 0]
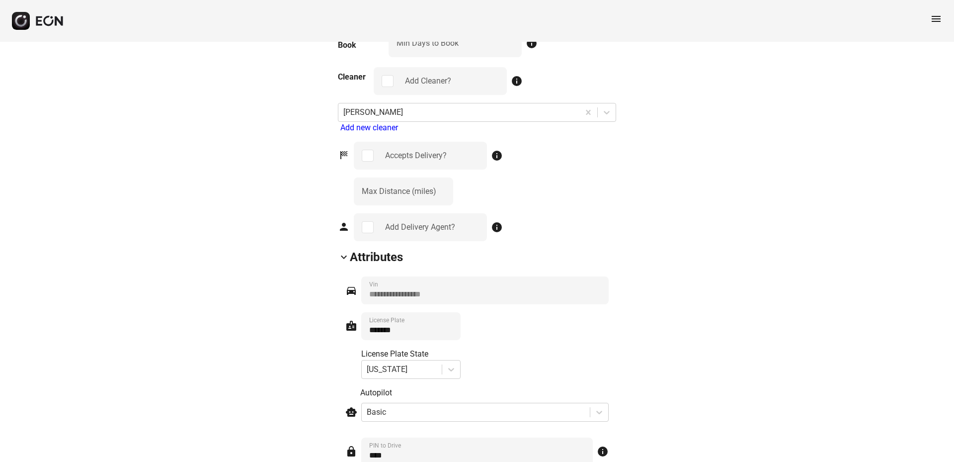
type Pin "****"
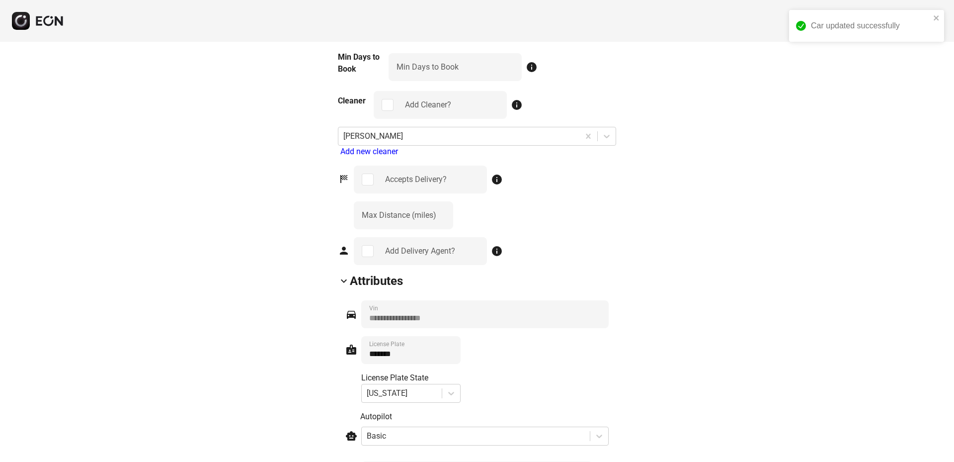
click at [935, 17] on icon "close" at bounding box center [936, 17] width 5 height 5
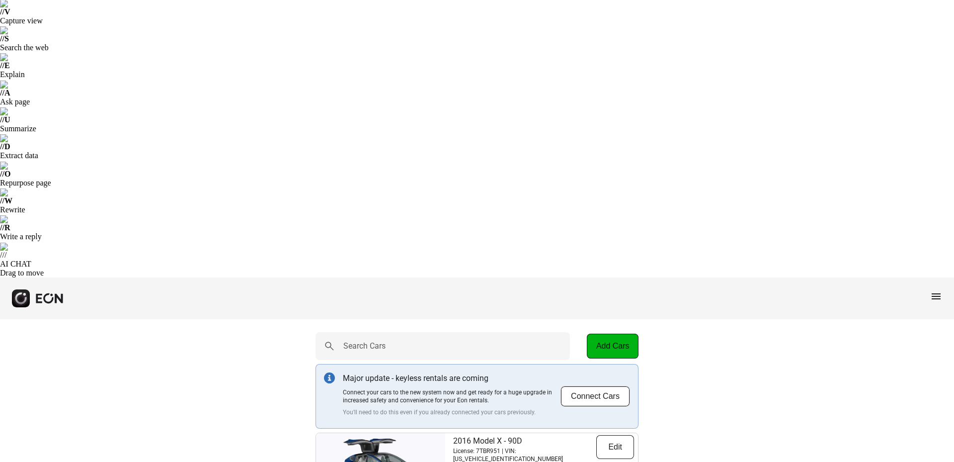
scroll to position [149, 0]
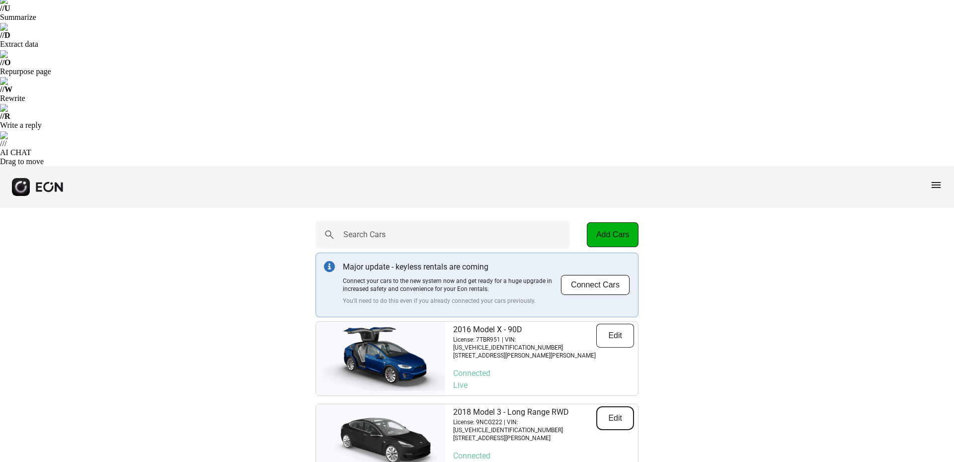
click at [609, 406] on button "Edit" at bounding box center [615, 418] width 38 height 24
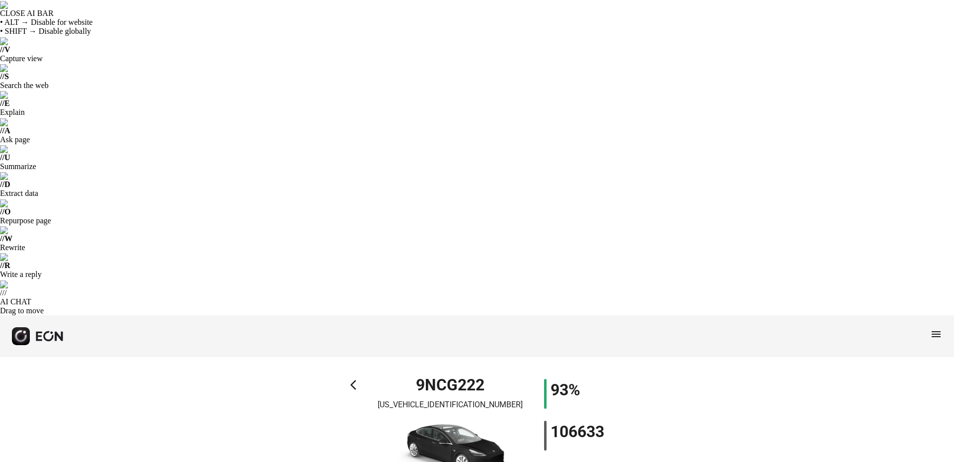
type Pin "****"
type Rate "***"
type Rate "**"
type Rate "***"
type \% "**"
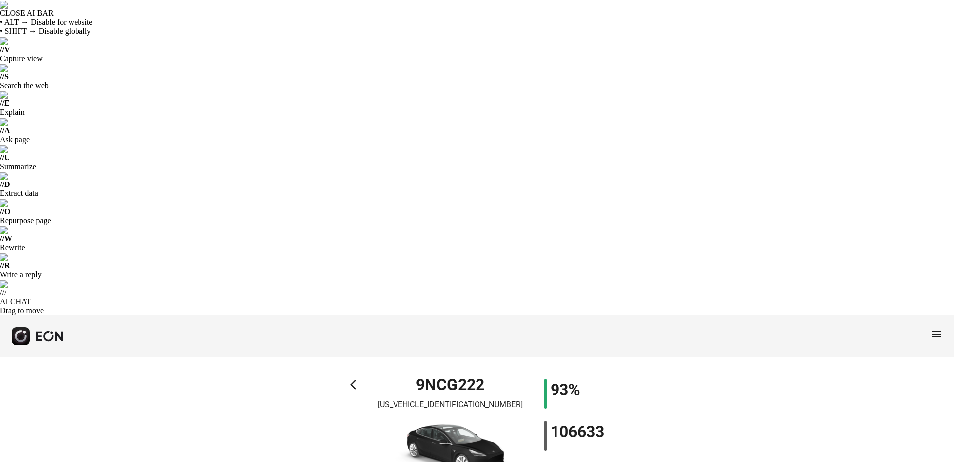
type Book "*"
type \(miles\) "***"
type Plate "*******"
type Drive "****"
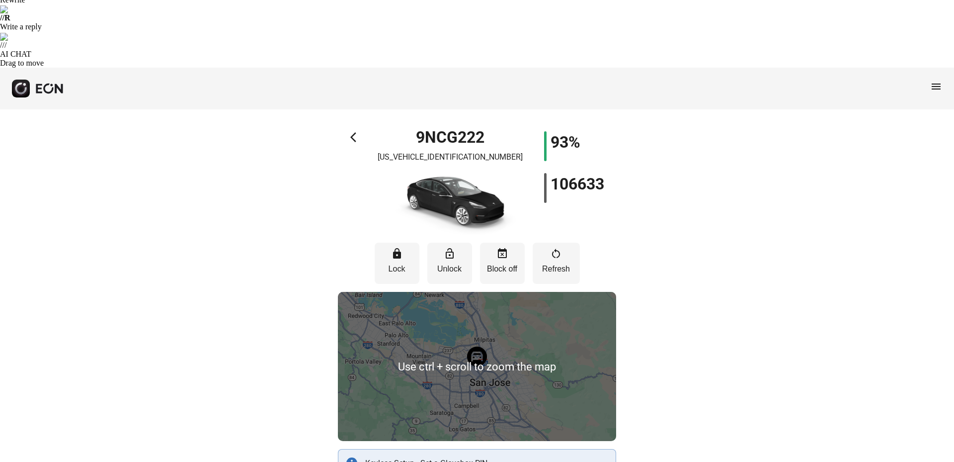
scroll to position [248, 0]
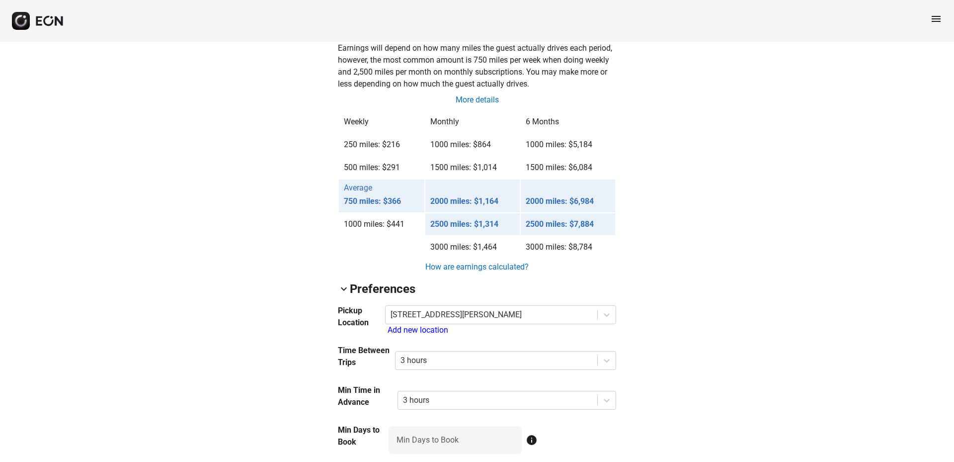
scroll to position [1017, 0]
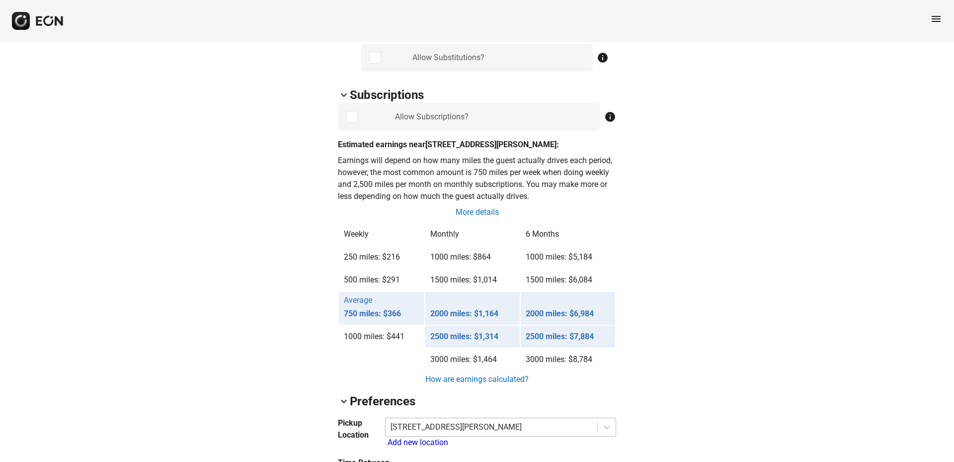
type Pin "****"
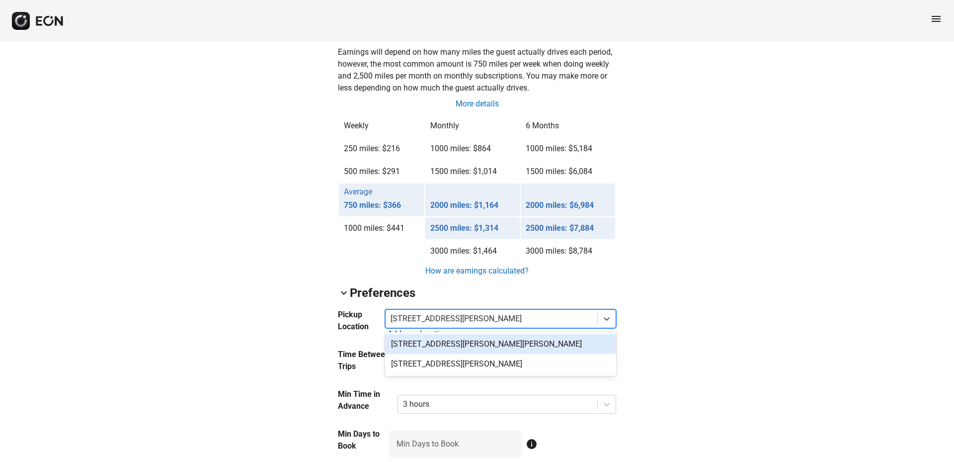
click at [467, 312] on div at bounding box center [492, 319] width 202 height 14
click at [451, 334] on div "[STREET_ADDRESS][PERSON_NAME][PERSON_NAME]" at bounding box center [500, 344] width 231 height 20
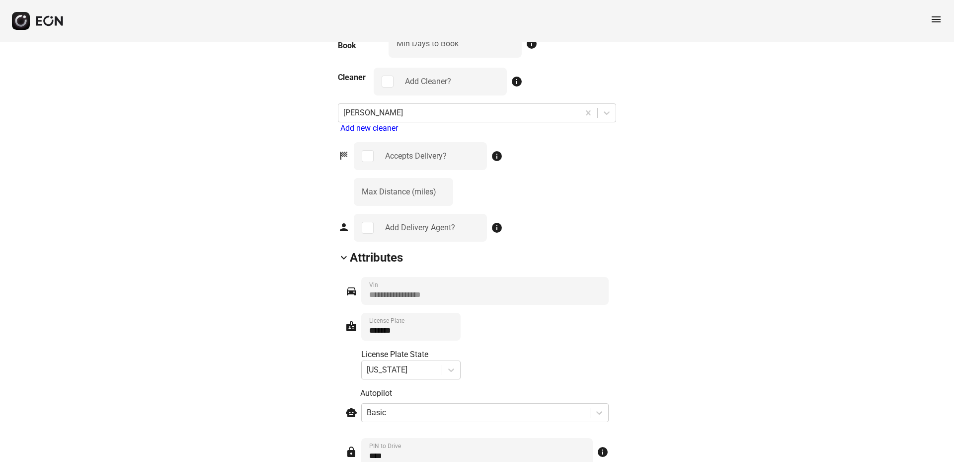
scroll to position [1513, 0]
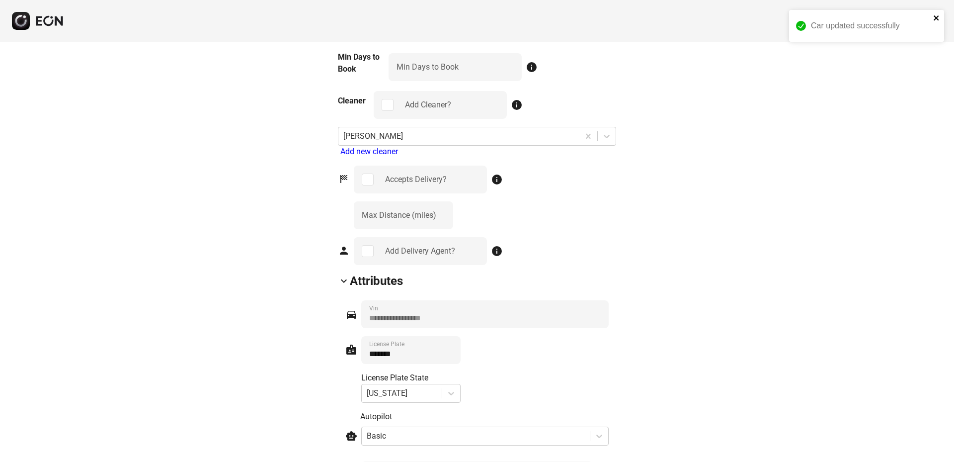
click at [934, 20] on icon "close" at bounding box center [936, 17] width 5 height 5
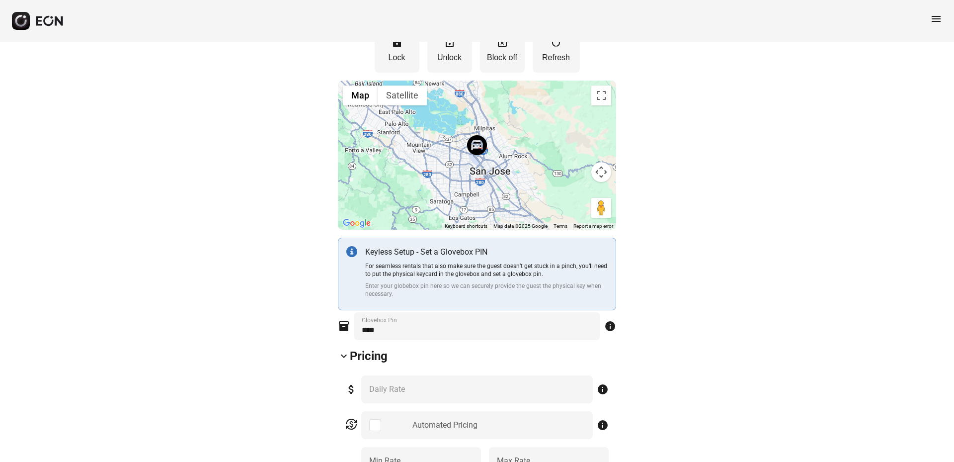
scroll to position [348, 0]
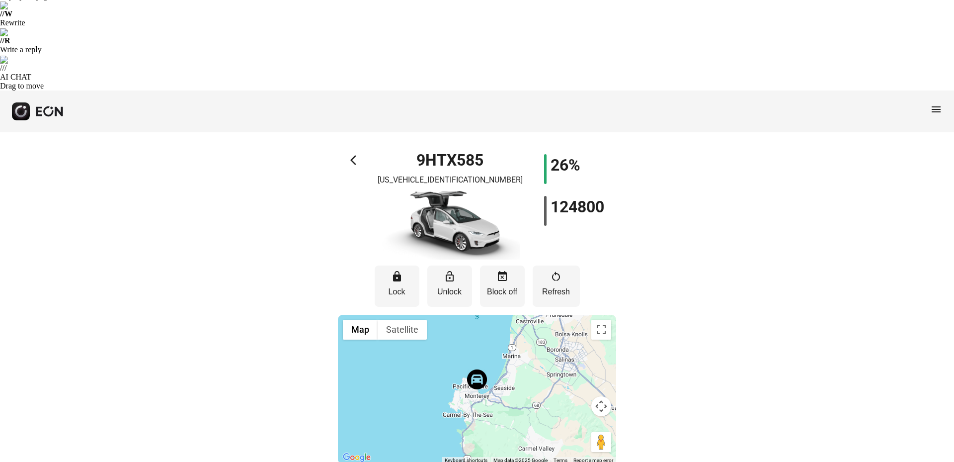
scroll to position [248, 0]
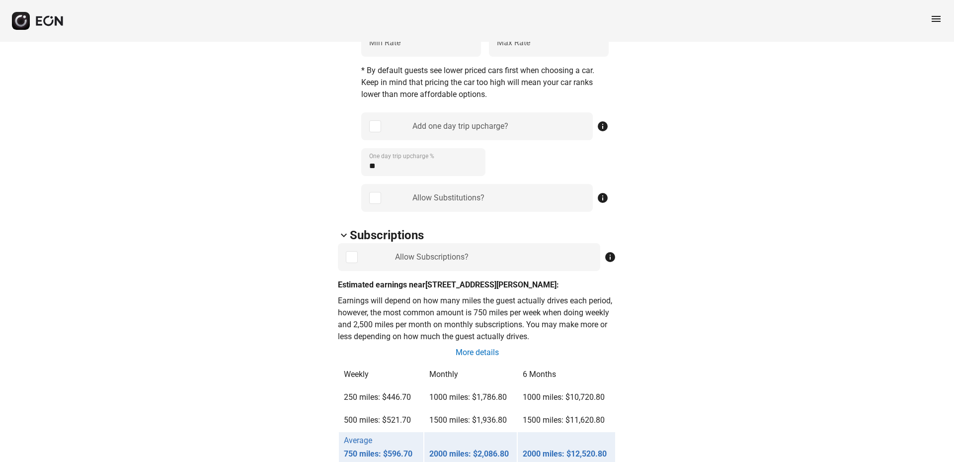
scroll to position [994, 0]
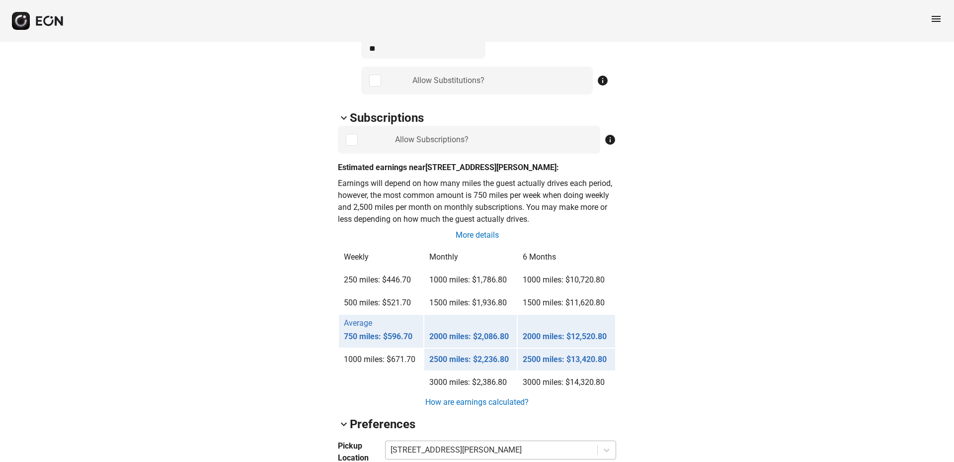
type Pin "****"
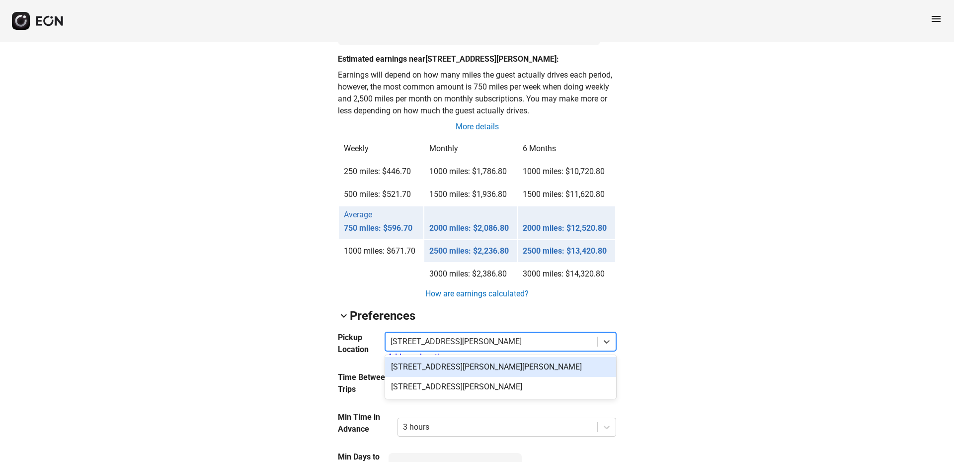
click at [526, 334] on div at bounding box center [492, 341] width 202 height 14
click at [476, 357] on div "[STREET_ADDRESS][PERSON_NAME][PERSON_NAME]" at bounding box center [500, 367] width 231 height 20
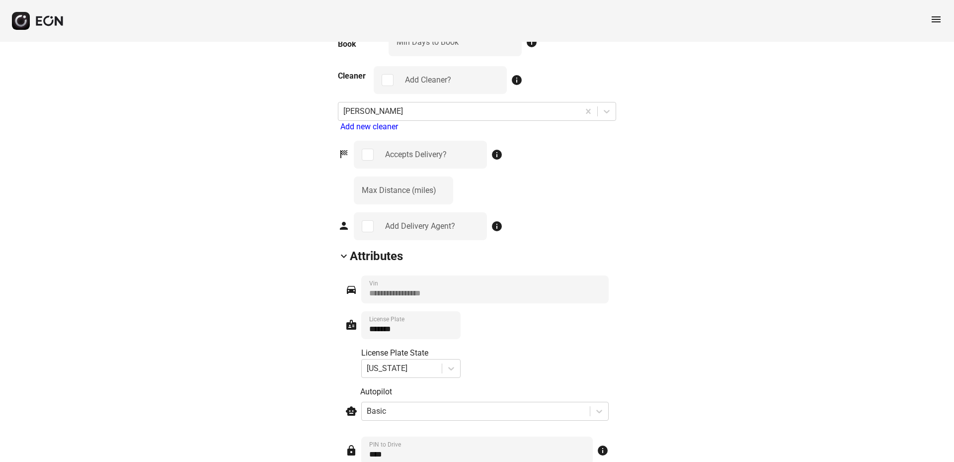
scroll to position [1513, 0]
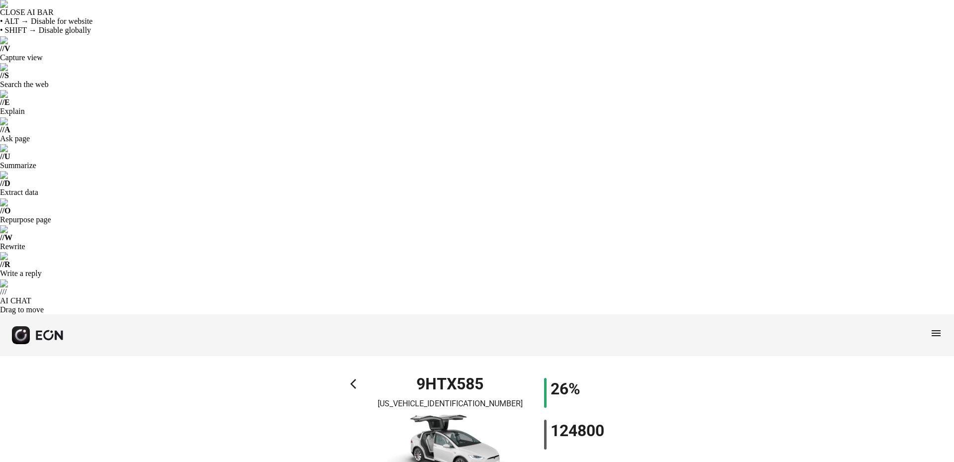
scroll to position [0, 0]
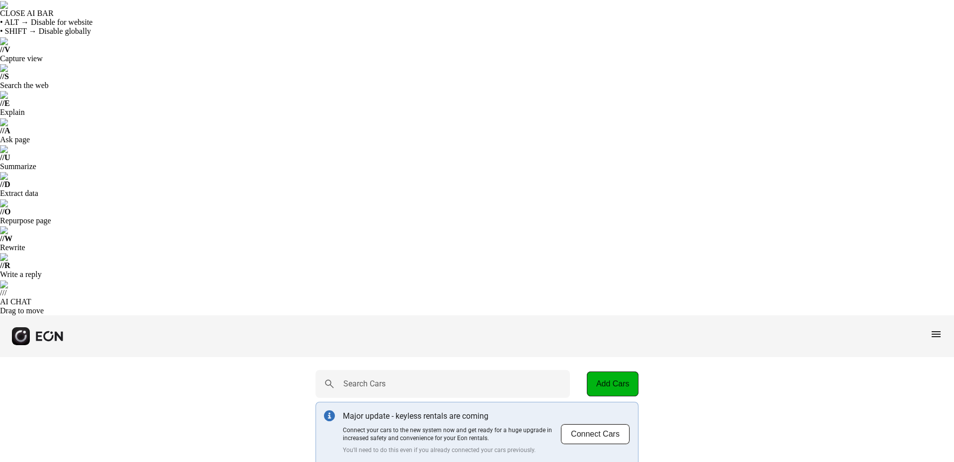
click at [941, 328] on span "menu" at bounding box center [936, 334] width 12 height 12
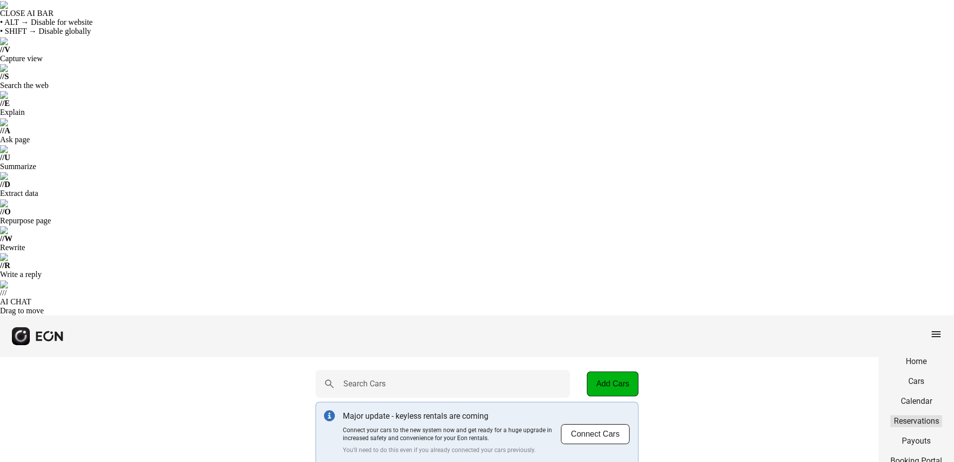
click at [919, 415] on link "Reservations" at bounding box center [916, 421] width 52 height 12
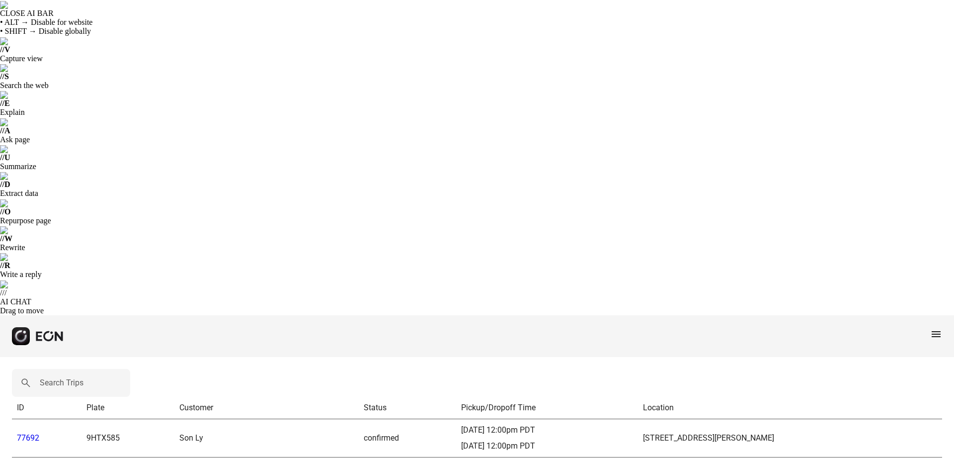
click at [936, 328] on span "menu" at bounding box center [936, 334] width 12 height 12
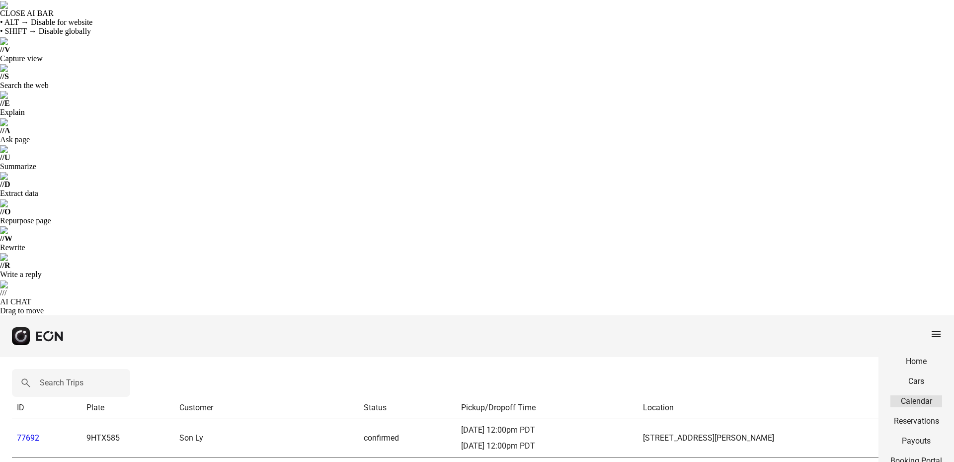
click at [919, 395] on link "Calendar" at bounding box center [916, 401] width 52 height 12
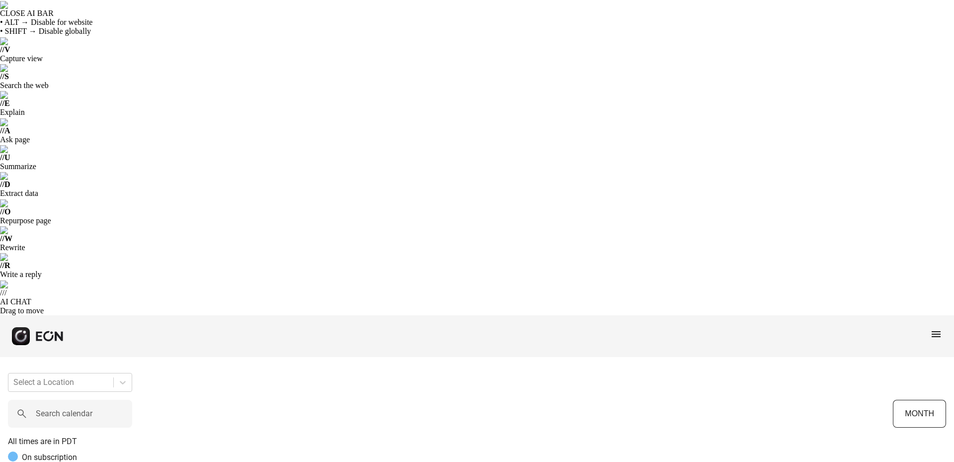
scroll to position [0, 74]
click at [935, 328] on span "menu" at bounding box center [936, 334] width 12 height 12
click at [912, 375] on link "Cars" at bounding box center [916, 381] width 52 height 12
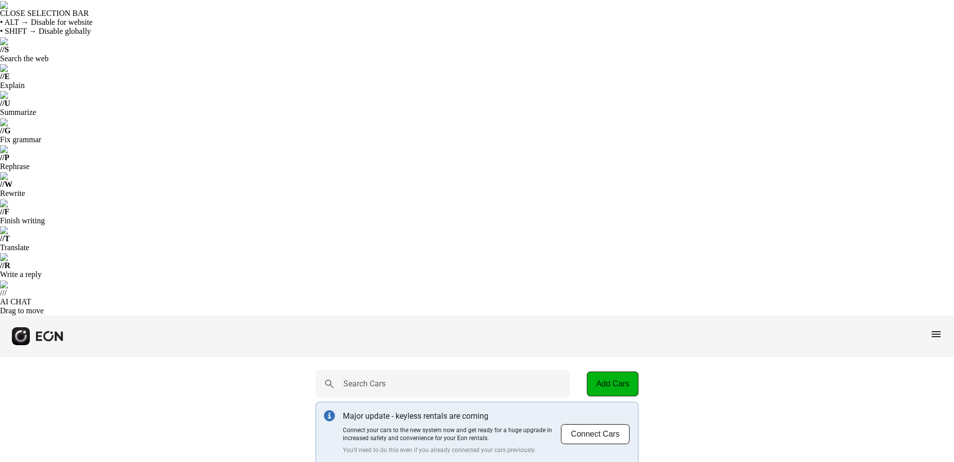
drag, startPoint x: 527, startPoint y: 258, endPoint x: 450, endPoint y: 261, distance: 77.1
click at [938, 328] on span "menu" at bounding box center [936, 334] width 12 height 12
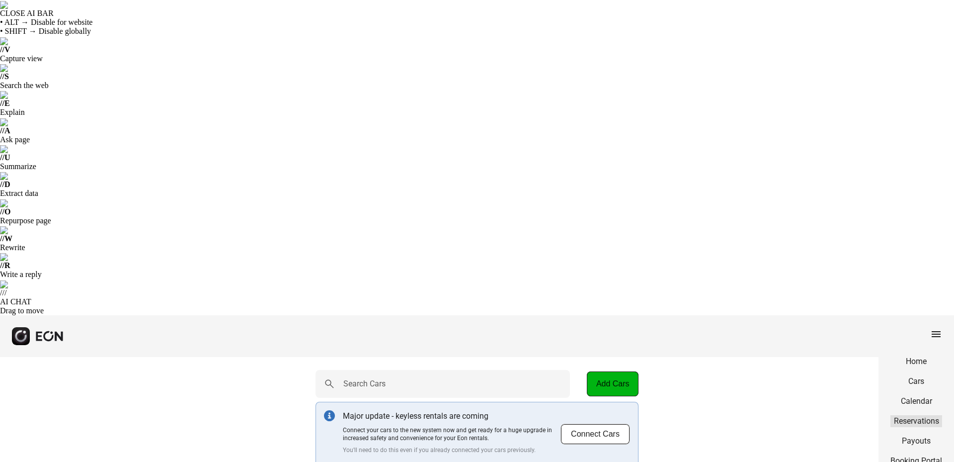
click at [913, 415] on link "Reservations" at bounding box center [916, 421] width 52 height 12
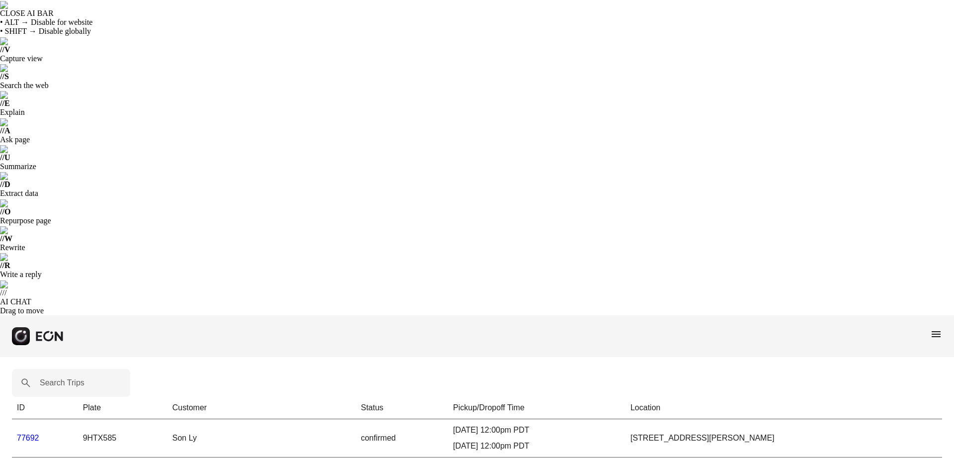
click at [612, 220] on html "CLOSE AI BAR • ALT → Disable for website • SHIFT → Disable globally // V Captur…" at bounding box center [477, 253] width 954 height 507
